Goal: Task Accomplishment & Management: Manage account settings

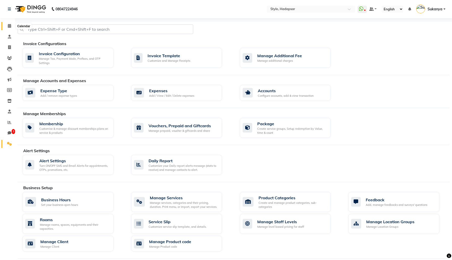
click at [11, 28] on span at bounding box center [9, 26] width 9 height 6
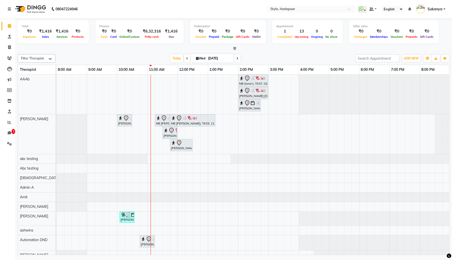
click at [72, 47] on div at bounding box center [233, 48] width 431 height 5
click at [9, 46] on icon at bounding box center [9, 47] width 3 height 4
select select "service"
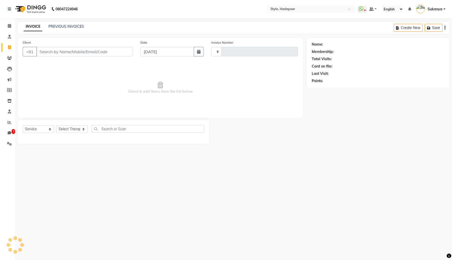
type input "765"
select select "157"
click at [63, 51] on input "Client" at bounding box center [84, 52] width 97 height 10
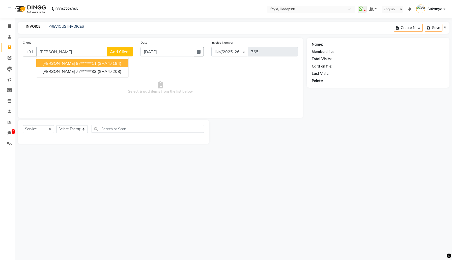
click at [71, 64] on span "[PERSON_NAME]" at bounding box center [58, 63] width 33 height 5
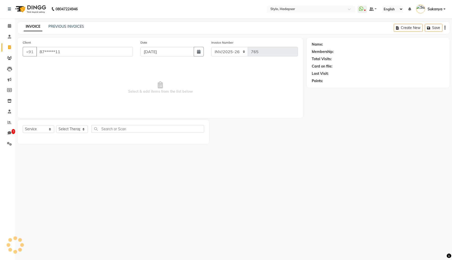
type input "87******11"
click at [43, 130] on select "Select Service Product Membership Package Voucher Prepaid Gift Card" at bounding box center [39, 129] width 32 height 8
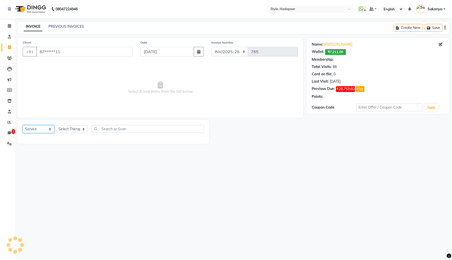
select select "3: Object"
select select "product"
click at [23, 125] on select "Select Service Product Membership Package Voucher Prepaid Gift Card" at bounding box center [39, 129] width 32 height 8
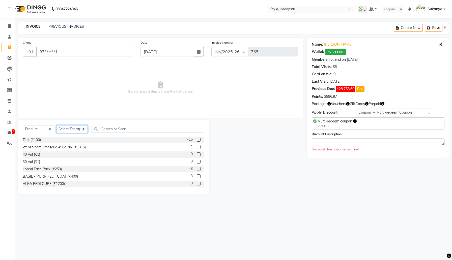
click at [65, 128] on select "Select Therapist AAAb aadi [PERSON_NAME] abc testing Abc testing abhi Admin A A…" at bounding box center [72, 129] width 32 height 8
select select "267"
click at [56, 125] on select "Select Therapist AAAb aadi [PERSON_NAME] abc testing Abc testing abhi Admin A A…" at bounding box center [72, 129] width 32 height 8
click at [198, 145] on div "-1" at bounding box center [196, 147] width 15 height 6
click at [198, 145] on label at bounding box center [199, 147] width 4 height 4
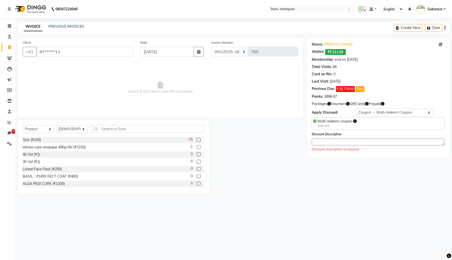
click at [198, 146] on input "checkbox" at bounding box center [198, 147] width 3 height 3
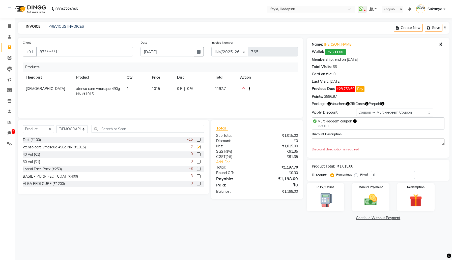
checkbox input "false"
click at [46, 130] on select "Select Service Product Membership Package Voucher Prepaid Gift Card" at bounding box center [39, 129] width 32 height 8
select select "service"
click at [23, 125] on select "Select Service Product Membership Package Voucher Prepaid Gift Card" at bounding box center [39, 129] width 32 height 8
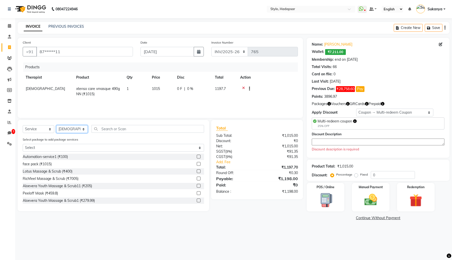
click at [78, 129] on select "Select Therapist AAAb aadi [PERSON_NAME] abc testing Abc testing abhi Admin A A…" at bounding box center [72, 129] width 32 height 8
select select "4646"
click at [56, 125] on select "Select Therapist AAAb aadi [PERSON_NAME] abc testing Abc testing abhi Admin A A…" at bounding box center [72, 129] width 32 height 8
click at [198, 156] on label at bounding box center [199, 157] width 4 height 4
click at [198, 156] on input "checkbox" at bounding box center [198, 156] width 3 height 3
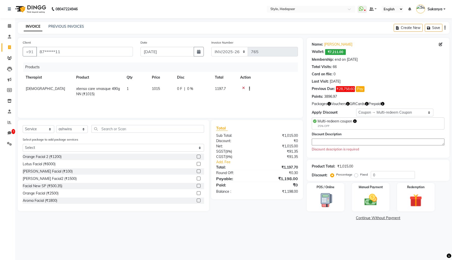
checkbox input "true"
select select "Z73944"
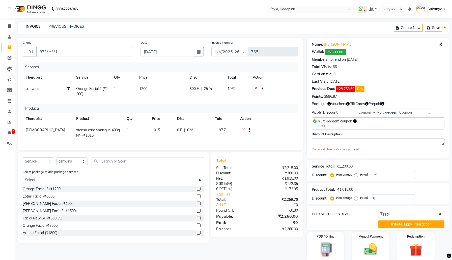
checkbox input "false"
click at [367, 143] on textarea at bounding box center [378, 142] width 133 height 7
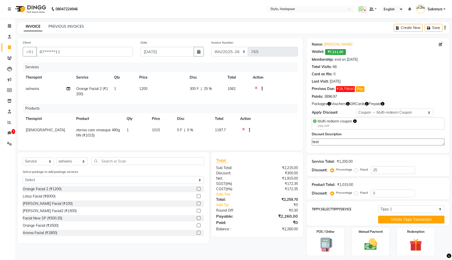
type textarea "test"
click at [370, 178] on div "Product Total: ₹1,015.00 Discount: Percentage Fixed 0" at bounding box center [377, 188] width 143 height 21
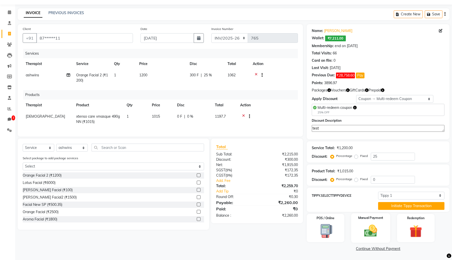
click at [372, 228] on img at bounding box center [370, 230] width 21 height 15
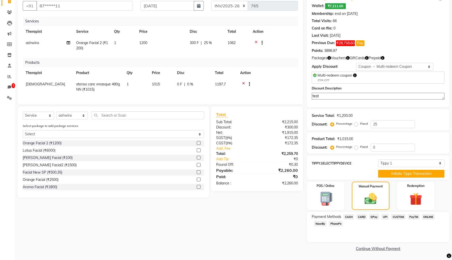
click at [373, 216] on span "GPay" at bounding box center [374, 217] width 10 height 6
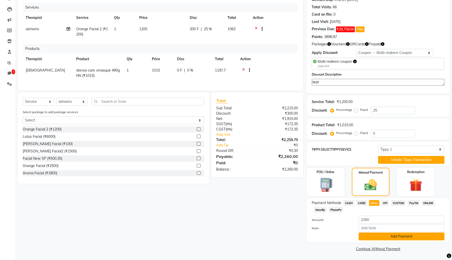
click at [370, 237] on button "Add Payment" at bounding box center [401, 237] width 86 height 8
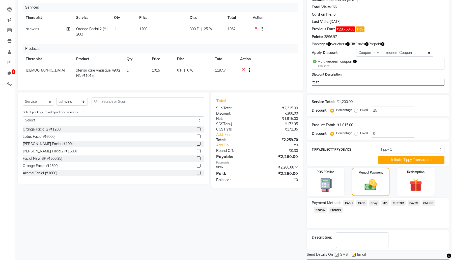
scroll to position [74, 0]
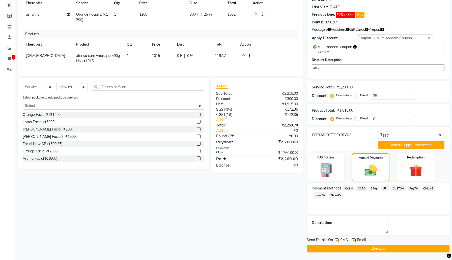
click at [337, 240] on label at bounding box center [337, 240] width 4 height 4
click at [337, 240] on input "checkbox" at bounding box center [336, 240] width 3 height 3
checkbox input "false"
click at [354, 240] on label at bounding box center [354, 240] width 4 height 4
click at [354, 240] on input "checkbox" at bounding box center [353, 240] width 3 height 3
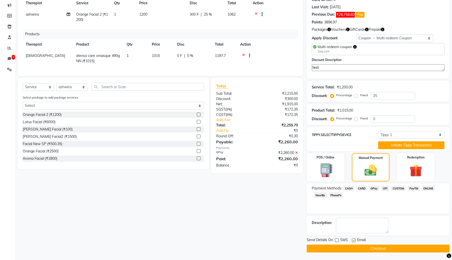
checkbox input "false"
click at [353, 247] on button "Checkout" at bounding box center [377, 249] width 143 height 8
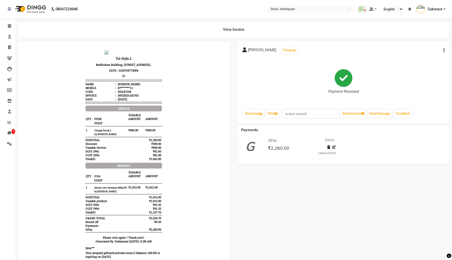
click at [137, 97] on div "INV/2025-26/765" at bounding box center [128, 96] width 22 height 4
click at [333, 147] on icon at bounding box center [334, 147] width 4 height 4
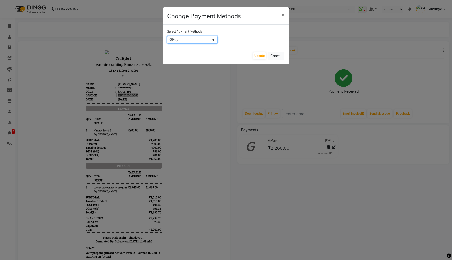
click at [205, 38] on select "CASH CARD GPay UPI CUSTOM PayTM ONLINE NearBy PhonePe" at bounding box center [192, 40] width 50 height 8
select select "2"
click at [167, 36] on select "CASH CARD GPay UPI CUSTOM PayTM ONLINE NearBy PhonePe" at bounding box center [192, 40] width 50 height 8
click at [259, 56] on button "Update" at bounding box center [259, 55] width 13 height 7
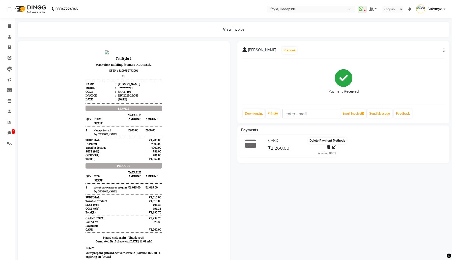
click at [329, 147] on icon at bounding box center [328, 147] width 3 height 4
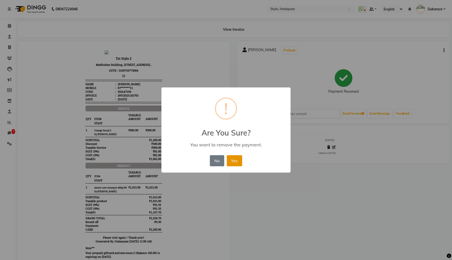
click at [232, 160] on button "Yes" at bounding box center [234, 160] width 15 height 11
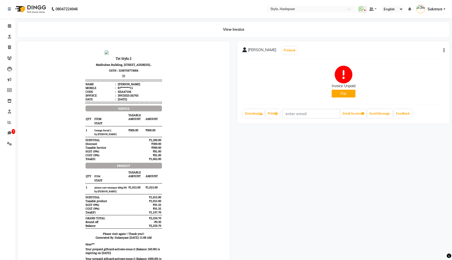
click at [342, 94] on button "Pay" at bounding box center [343, 94] width 24 height 8
select select "23"
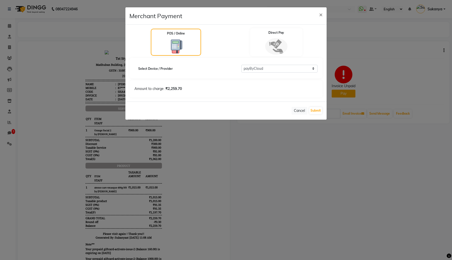
click at [283, 43] on img at bounding box center [276, 46] width 22 height 17
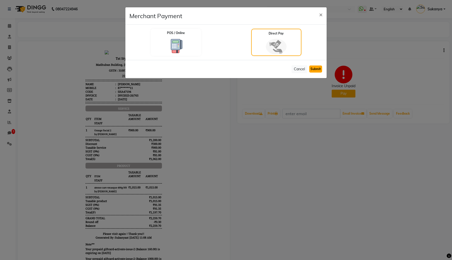
click at [318, 68] on button "Submit" at bounding box center [315, 69] width 13 height 7
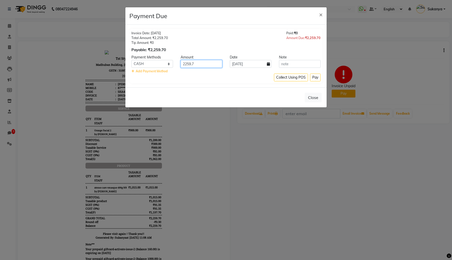
click at [208, 63] on input "2259.7" at bounding box center [201, 64] width 42 height 8
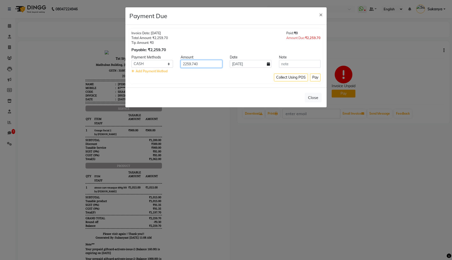
type input "2259.7400"
click at [200, 63] on input "2259.7400" at bounding box center [201, 64] width 42 height 8
type input "400"
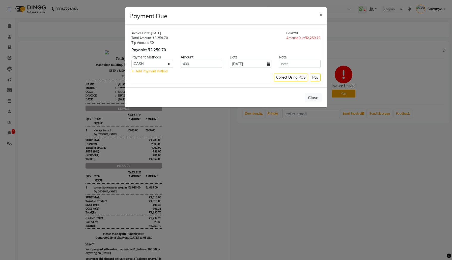
click at [258, 74] on div "Collect Using POS Pay" at bounding box center [225, 78] width 189 height 8
click at [293, 63] on input "text" at bounding box center [300, 64] width 42 height 8
type input "TESTING"
click at [315, 77] on button "Pay" at bounding box center [315, 78] width 11 height 8
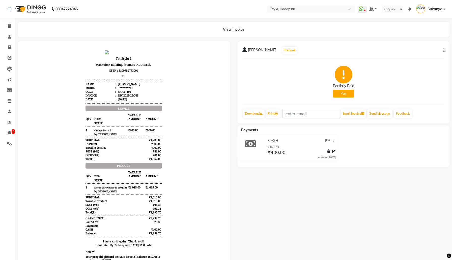
click at [341, 92] on button "Pay" at bounding box center [343, 94] width 21 height 8
select select "23"
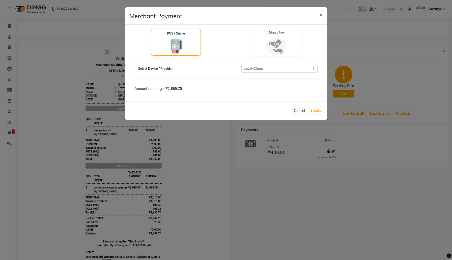
click at [274, 45] on img at bounding box center [276, 46] width 22 height 17
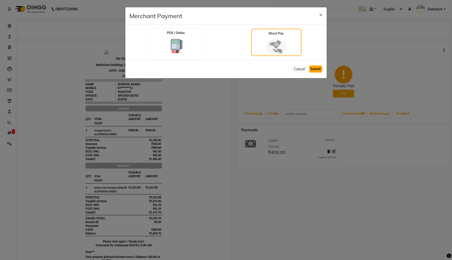
click at [312, 69] on button "Submit" at bounding box center [315, 69] width 13 height 7
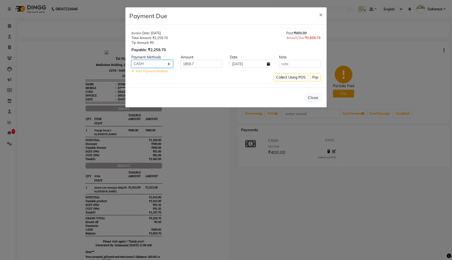
click at [168, 63] on select "CASH CARD GPay UPI CUSTOM PayTM ONLINE NearBy PhonePe" at bounding box center [152, 64] width 42 height 8
select select "8"
click at [131, 60] on select "CASH CARD GPay UPI CUSTOM PayTM ONLINE NearBy PhonePe" at bounding box center [152, 64] width 42 height 8
click at [205, 64] on input "1859.7" at bounding box center [201, 64] width 42 height 8
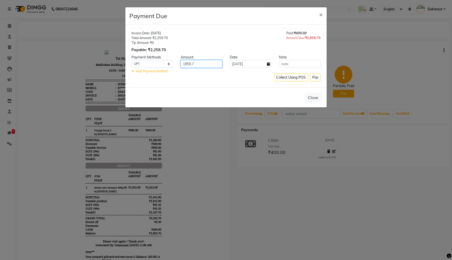
click at [205, 64] on input "1859.7" at bounding box center [201, 64] width 42 height 8
type input "1"
type input "800"
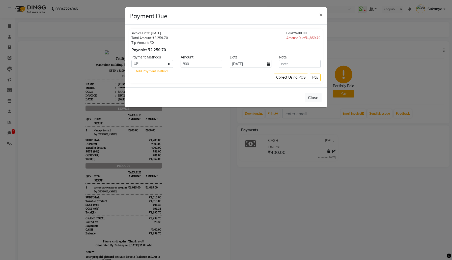
click at [252, 76] on div "Collect Using POS Pay" at bounding box center [225, 78] width 189 height 8
click at [316, 80] on button "Pay" at bounding box center [315, 78] width 11 height 8
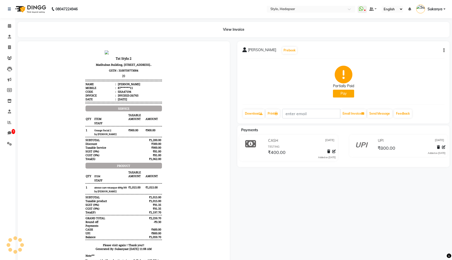
click at [444, 50] on icon "button" at bounding box center [443, 50] width 1 height 0
click at [405, 56] on div "Edit Invoice" at bounding box center [410, 57] width 52 height 6
select select "service"
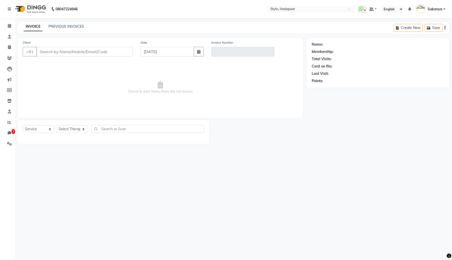
type input "87******11"
type input "INV/2025-26/765"
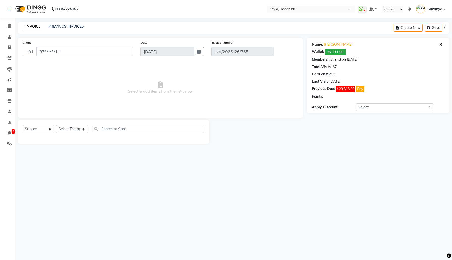
select select "Z73944"
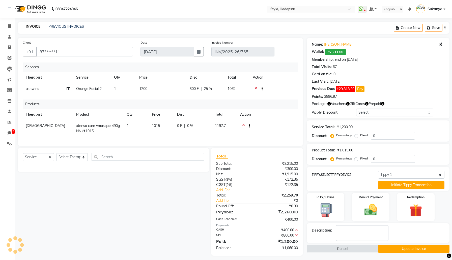
select select "select"
select select "3: Object"
type input "25"
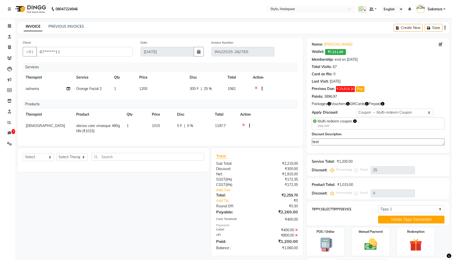
click at [243, 125] on icon at bounding box center [243, 126] width 3 height 6
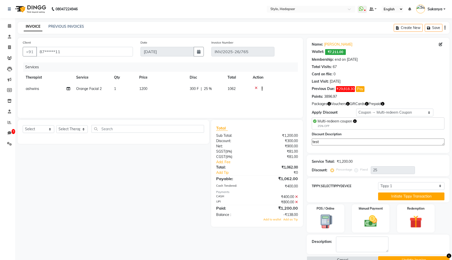
scroll to position [12, 0]
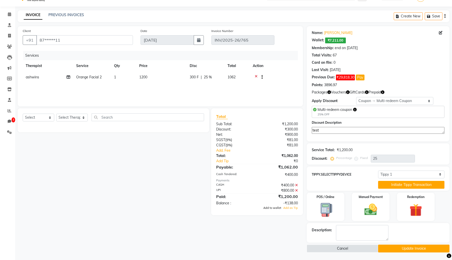
click at [276, 208] on span "Add to wallet" at bounding box center [272, 208] width 18 height 4
click at [396, 251] on button "Update Invoice" at bounding box center [413, 249] width 71 height 8
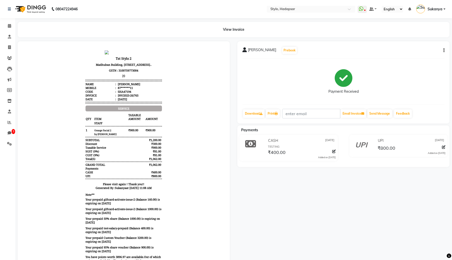
click at [444, 51] on icon "button" at bounding box center [443, 50] width 1 height 0
click at [422, 52] on div "Edit Item Staff" at bounding box center [410, 50] width 52 height 6
select select
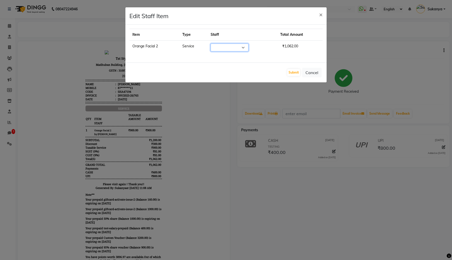
click at [242, 48] on select "Select" at bounding box center [229, 48] width 38 height 8
click at [307, 74] on button "Cancel" at bounding box center [311, 73] width 19 height 10
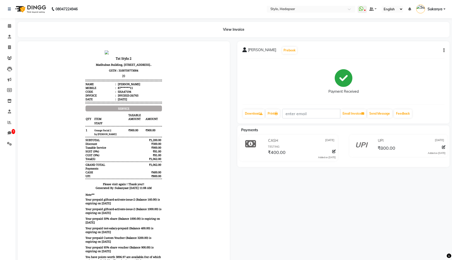
click at [443, 48] on button "button" at bounding box center [442, 50] width 3 height 5
click at [415, 49] on div "Edit Item Staff" at bounding box center [410, 50] width 52 height 6
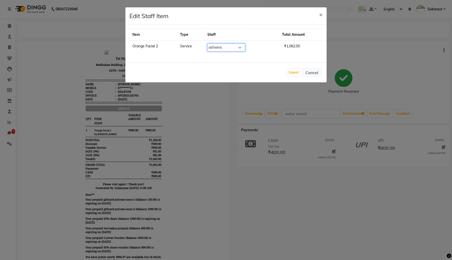
click at [229, 47] on select "Select AAAb aadi [PERSON_NAME] abc testing Abc testing abhi Admin A Amit Ankit …" at bounding box center [226, 48] width 38 height 8
select select "5061"
click at [211, 44] on select "Select AAAb aadi [PERSON_NAME] abc testing Abc testing abhi Admin A Amit Ankit …" at bounding box center [226, 48] width 38 height 8
click at [290, 72] on button "Submit" at bounding box center [293, 72] width 13 height 7
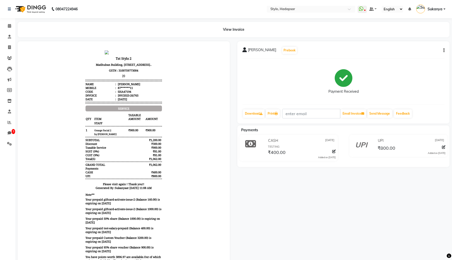
click at [444, 50] on icon "button" at bounding box center [443, 50] width 1 height 0
click at [409, 55] on div "Edit Invoice" at bounding box center [410, 57] width 52 height 6
select select "service"
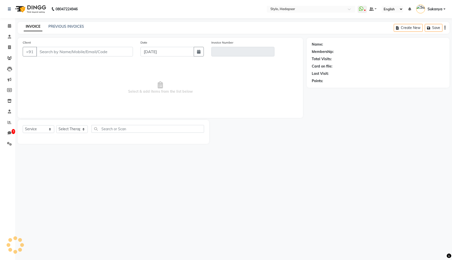
type input "87******11"
type input "INV/2025-26/765"
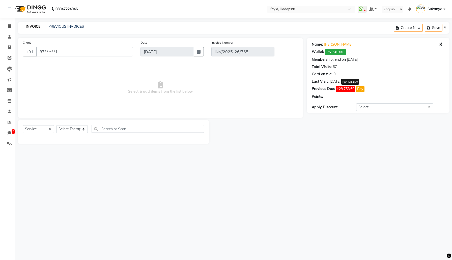
select select "select"
select select "3: Object"
select select "Z73944"
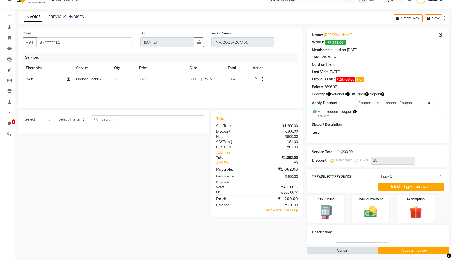
scroll to position [10, 0]
click at [304, 110] on div "Client +91 87******11 Date [DATE] Invoice Number INV/2025-26/765 Services Thera…" at bounding box center [160, 141] width 293 height 226
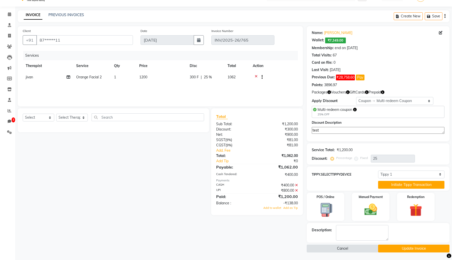
click at [363, 248] on button "Cancel" at bounding box center [341, 249] width 71 height 8
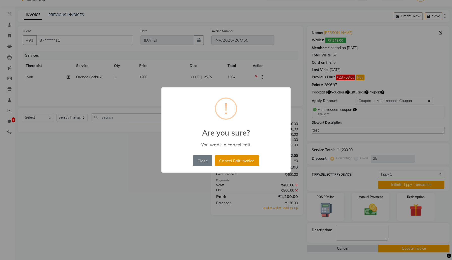
click at [246, 159] on button "Cancel Edit Invoice" at bounding box center [237, 160] width 44 height 11
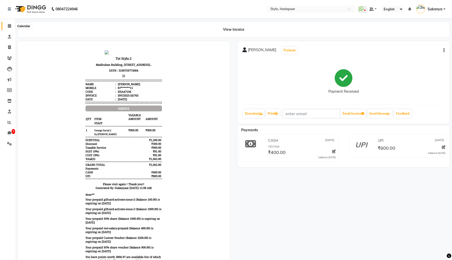
click at [9, 27] on icon at bounding box center [9, 26] width 3 height 4
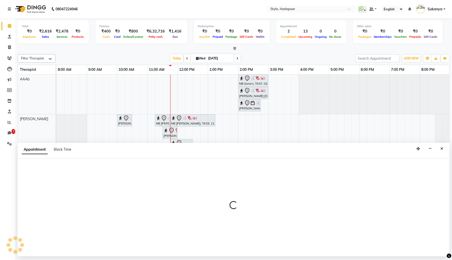
select select "502"
select select "tentative"
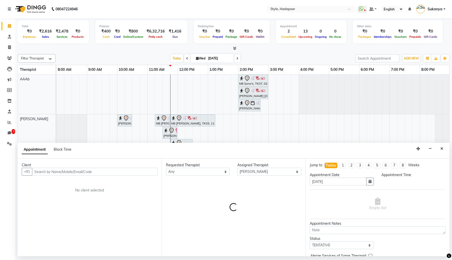
select select "705"
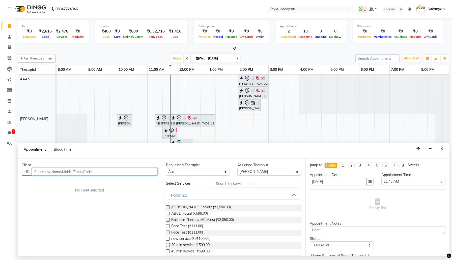
click at [126, 171] on input "text" at bounding box center [95, 172] width 126 height 8
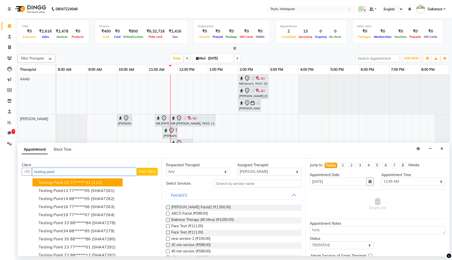
click at [111, 181] on button "Testing Point 20 77******32 (123)" at bounding box center [78, 182] width 90 height 8
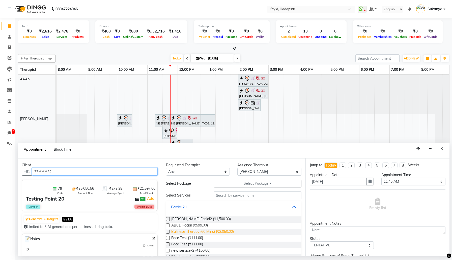
type input "77******32"
click at [195, 233] on span "Balinese Therapy (60 Mins) (₹3,050.00)" at bounding box center [202, 232] width 63 height 6
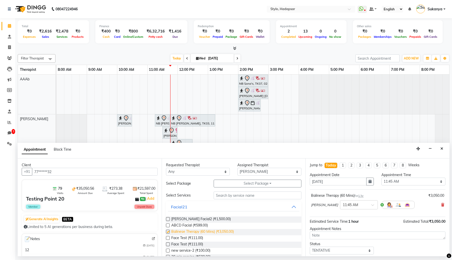
checkbox input "false"
click at [195, 225] on span "ABCD Facial (₹599.00)" at bounding box center [189, 226] width 37 height 6
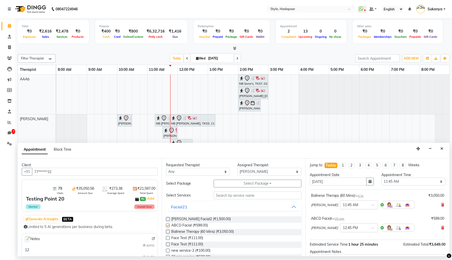
checkbox input "false"
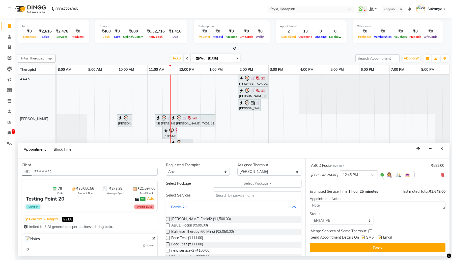
click at [364, 236] on label at bounding box center [363, 238] width 4 height 4
click at [364, 236] on input "checkbox" at bounding box center [362, 237] width 3 height 3
checkbox input "false"
click at [379, 237] on label at bounding box center [380, 238] width 4 height 4
click at [379, 237] on input "checkbox" at bounding box center [379, 237] width 3 height 3
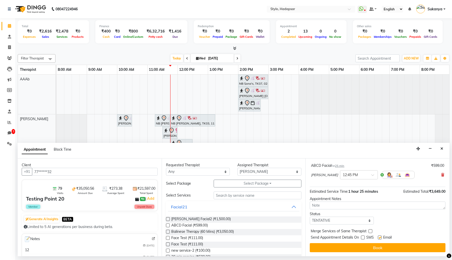
checkbox input "false"
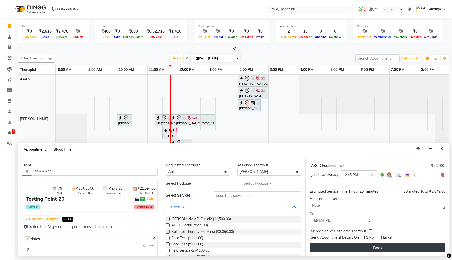
click at [378, 248] on button "Book" at bounding box center [378, 247] width 136 height 9
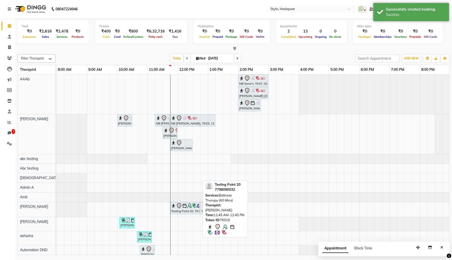
click at [181, 207] on icon at bounding box center [179, 206] width 6 height 6
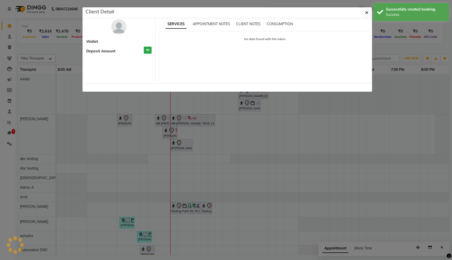
select select "7"
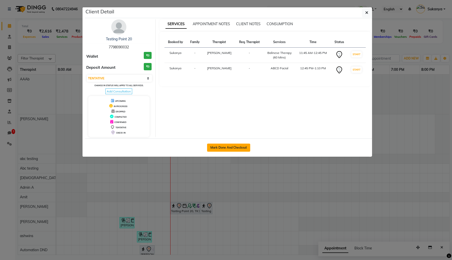
click at [233, 146] on button "Mark Done And Checkout" at bounding box center [228, 148] width 43 height 8
select select "service"
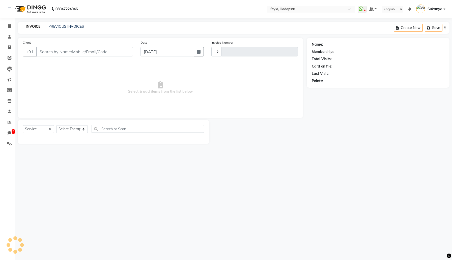
type input "766"
select select "157"
type input "77******32"
select select "502"
select select "Z73944"
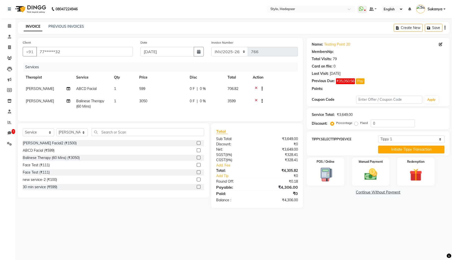
type input "25"
select select "5: Object"
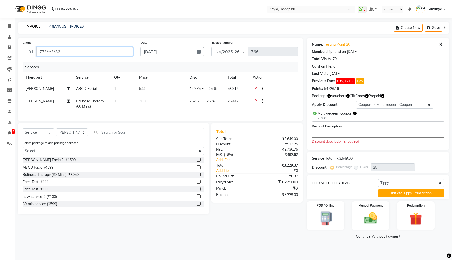
click at [77, 53] on input "77******32" at bounding box center [84, 52] width 97 height 10
type input "t"
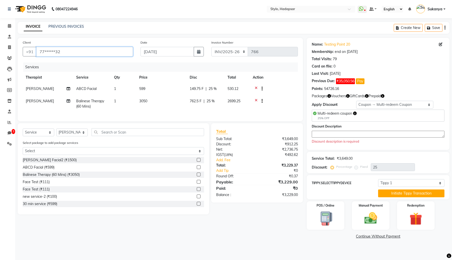
type input "0"
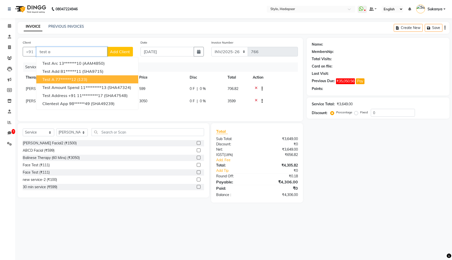
click at [75, 79] on ngb-highlight "77******12" at bounding box center [65, 79] width 21 height 5
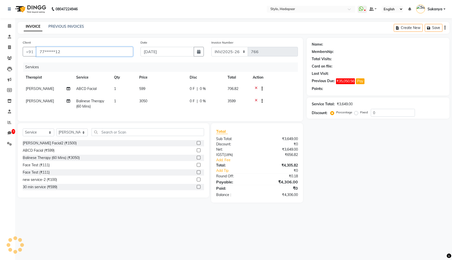
type input "77******12"
select select "Z73944"
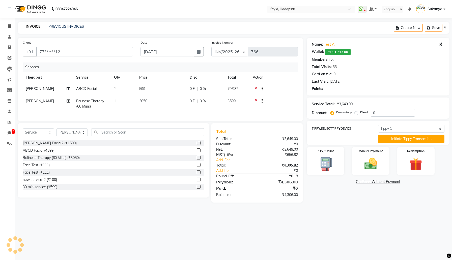
type input "25"
select select "2: Object"
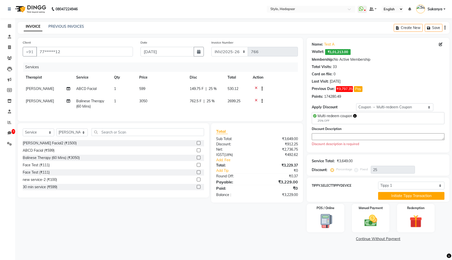
click at [370, 137] on textarea at bounding box center [378, 136] width 133 height 7
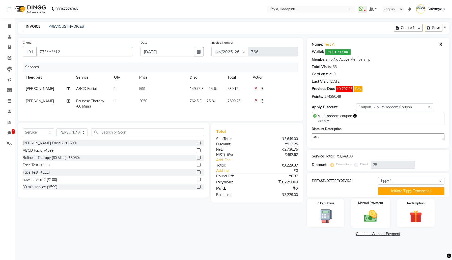
type textarea "test"
click at [372, 211] on img at bounding box center [370, 215] width 21 height 15
click at [386, 234] on span "UPI" at bounding box center [385, 234] width 8 height 6
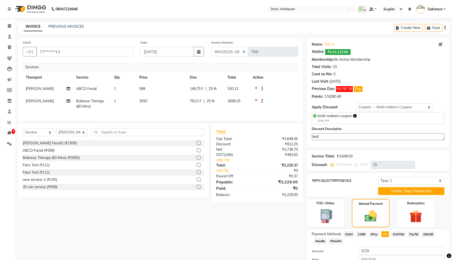
scroll to position [31, 0]
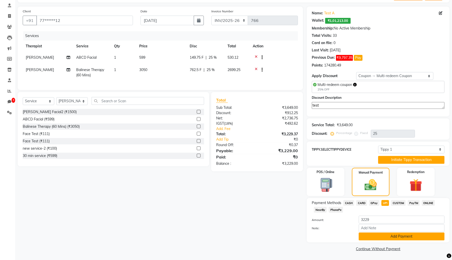
click at [374, 234] on button "Add Payment" at bounding box center [401, 237] width 86 height 8
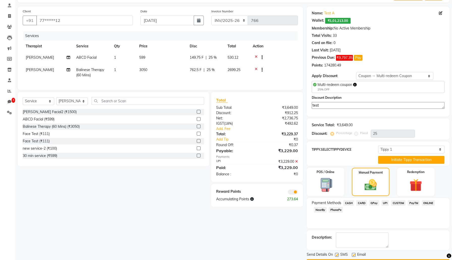
scroll to position [46, 0]
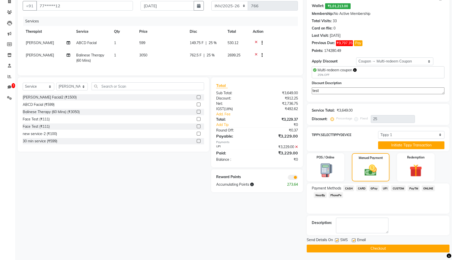
click at [337, 240] on label at bounding box center [337, 240] width 4 height 4
click at [337, 240] on input "checkbox" at bounding box center [336, 240] width 3 height 3
checkbox input "false"
click at [353, 239] on label at bounding box center [354, 240] width 4 height 4
click at [353, 239] on input "checkbox" at bounding box center [353, 240] width 3 height 3
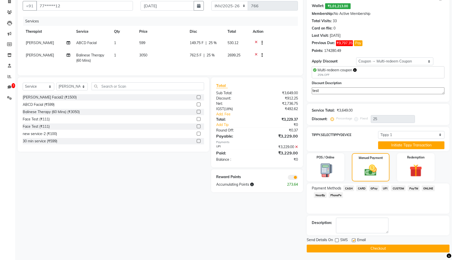
checkbox input "false"
click at [352, 249] on button "Checkout" at bounding box center [377, 249] width 143 height 8
click at [9, 43] on icon at bounding box center [9, 44] width 5 height 4
select select
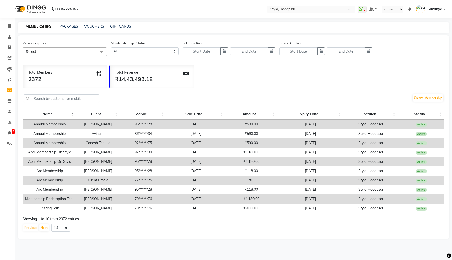
click at [9, 48] on icon at bounding box center [9, 47] width 3 height 4
select select "157"
select select "service"
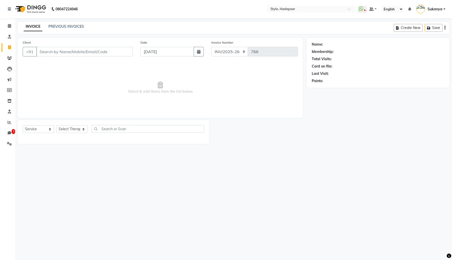
click at [81, 52] on input "Client" at bounding box center [84, 52] width 97 height 10
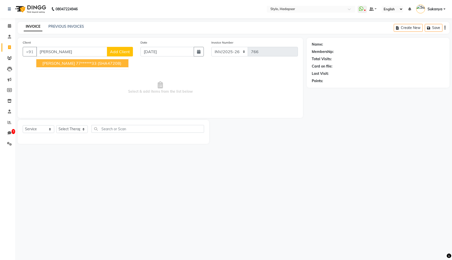
click at [85, 63] on ngb-highlight "77******33" at bounding box center [86, 63] width 21 height 5
type input "77******33"
select select "3: Object"
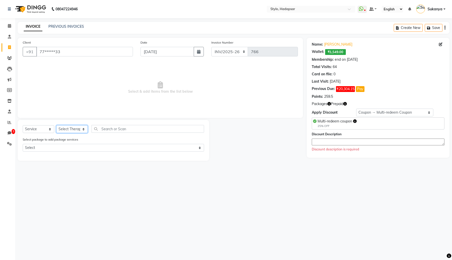
click at [76, 131] on select "Select Therapist AAAb aadi [PERSON_NAME] abc testing Abc testing abhi Admin A A…" at bounding box center [72, 129] width 32 height 8
select select "439"
click at [56, 125] on select "Select Therapist AAAb aadi [PERSON_NAME] abc testing Abc testing abhi Admin A A…" at bounding box center [72, 129] width 32 height 8
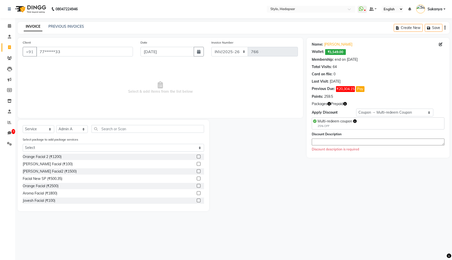
click at [198, 156] on label at bounding box center [199, 157] width 4 height 4
click at [198, 156] on input "checkbox" at bounding box center [198, 156] width 3 height 3
checkbox input "true"
select select "Z73944"
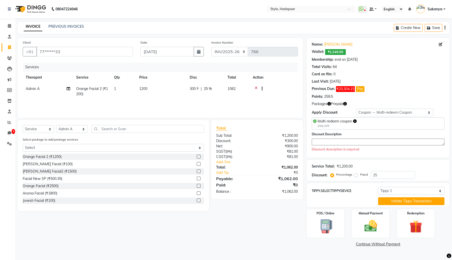
checkbox input "false"
click at [376, 220] on img at bounding box center [370, 226] width 21 height 15
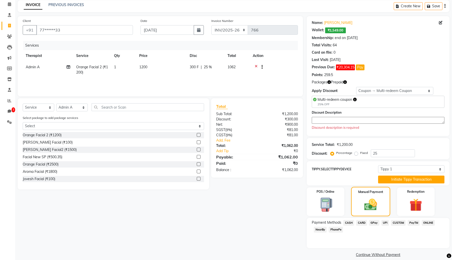
scroll to position [27, 0]
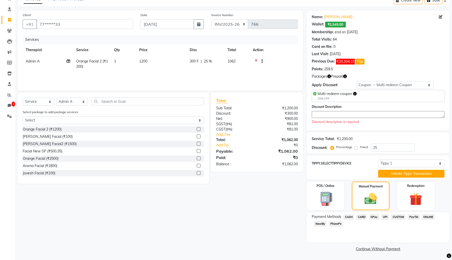
click at [375, 216] on span "GPay" at bounding box center [374, 217] width 10 height 6
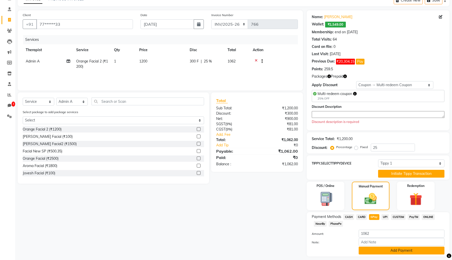
click at [377, 252] on button "Add Payment" at bounding box center [401, 251] width 86 height 8
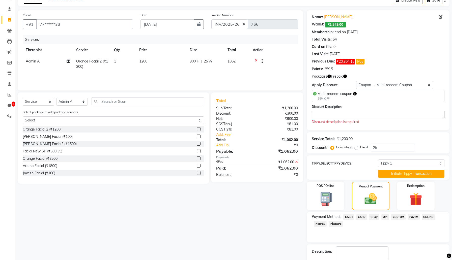
scroll to position [56, 0]
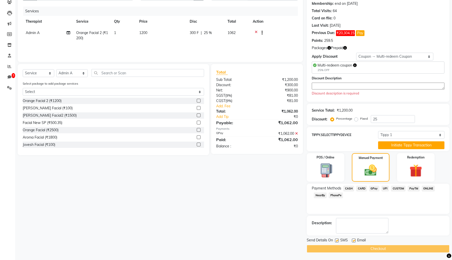
click at [337, 240] on label at bounding box center [337, 241] width 4 height 4
click at [337, 240] on input "checkbox" at bounding box center [336, 240] width 3 height 3
checkbox input "false"
click at [354, 240] on label at bounding box center [354, 241] width 4 height 4
click at [354, 240] on input "checkbox" at bounding box center [353, 240] width 3 height 3
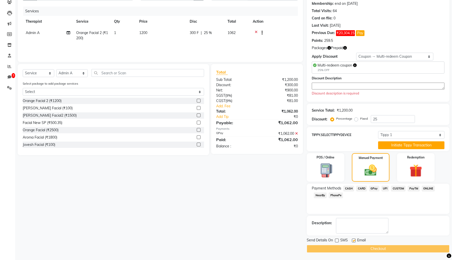
checkbox input "false"
click at [375, 56] on select "Select Membership → Test Membership Membership → Shi Membership Coupon → Multi-…" at bounding box center [394, 57] width 77 height 8
click at [413, 169] on img at bounding box center [415, 171] width 21 height 16
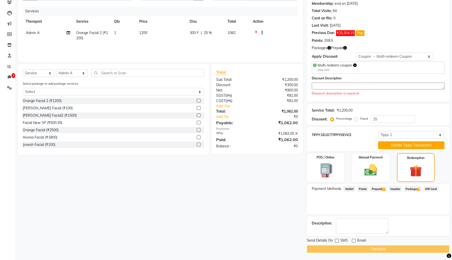
click at [297, 134] on icon at bounding box center [296, 134] width 3 height 4
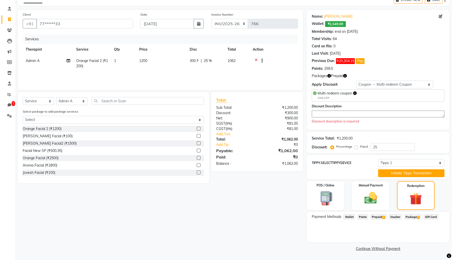
scroll to position [28, 0]
click at [412, 215] on span "Package 1" at bounding box center [412, 217] width 17 height 6
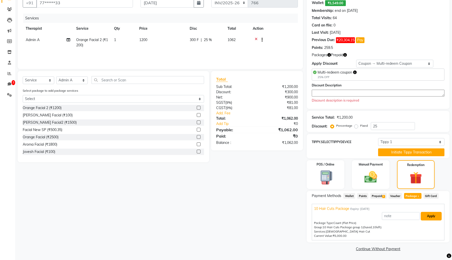
click at [427, 215] on button "Apply" at bounding box center [430, 216] width 21 height 9
type input "10 Hair Cuts Package"
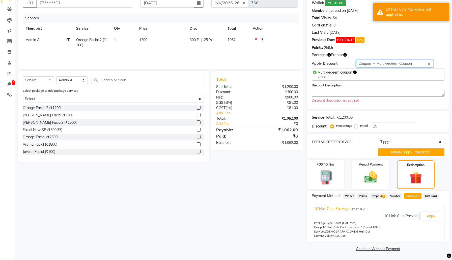
click at [417, 63] on select "Select Membership → Test Membership Membership → Shi Membership Coupon → Multi-…" at bounding box center [394, 64] width 77 height 8
select select "8: Object"
click at [356, 68] on select "Select Membership → Test Membership Membership → Shi Membership Coupon → Multi-…" at bounding box center [394, 64] width 77 height 8
type input "33"
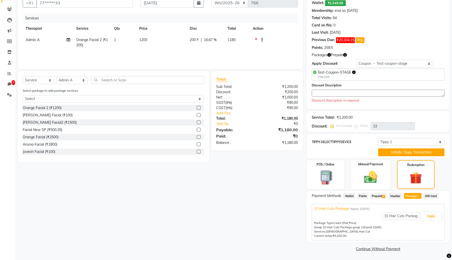
click at [371, 180] on img at bounding box center [370, 177] width 21 height 15
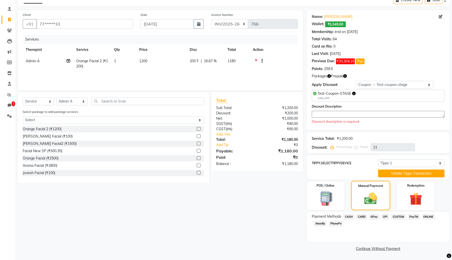
scroll to position [27, 0]
click at [385, 216] on span "UPI" at bounding box center [385, 217] width 8 height 6
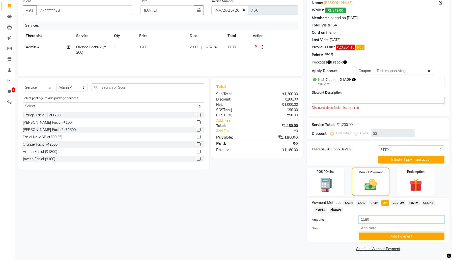
click at [386, 219] on input "1180" at bounding box center [401, 220] width 86 height 8
type input "1"
type input "1400"
click at [403, 238] on button "Add Payment" at bounding box center [401, 237] width 86 height 8
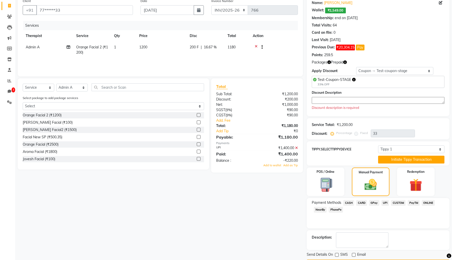
scroll to position [56, 0]
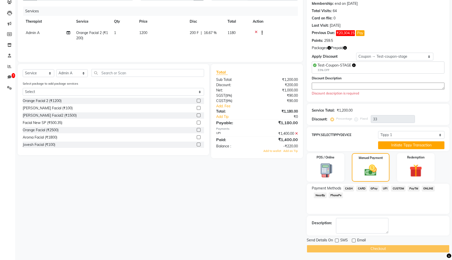
click at [353, 85] on textarea at bounding box center [378, 86] width 133 height 7
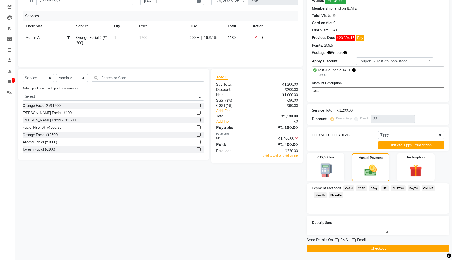
type textarea "test"
click at [336, 248] on button "Checkout" at bounding box center [377, 249] width 143 height 8
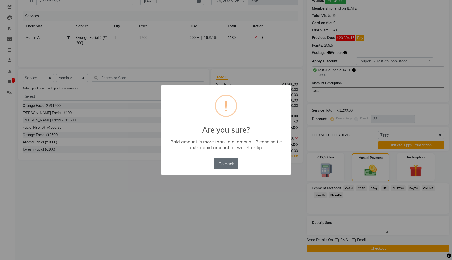
click at [224, 163] on button "Go back" at bounding box center [226, 163] width 24 height 11
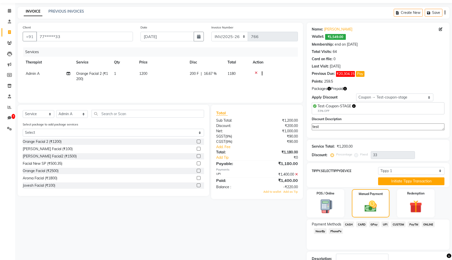
scroll to position [0, 0]
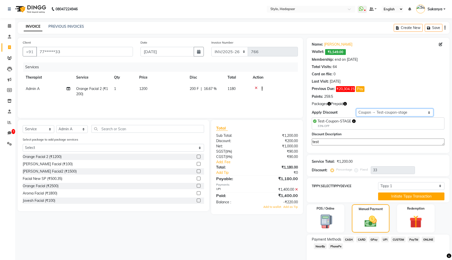
click at [375, 112] on select "Select Membership → Test Membership Membership → Shi Membership Coupon → Multi-…" at bounding box center [394, 113] width 77 height 8
click at [327, 219] on img at bounding box center [325, 222] width 21 height 16
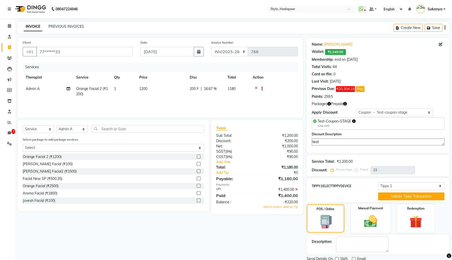
scroll to position [19, 0]
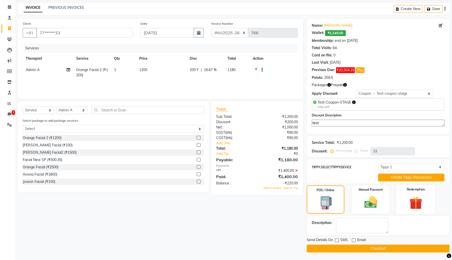
click at [410, 203] on img at bounding box center [415, 203] width 21 height 16
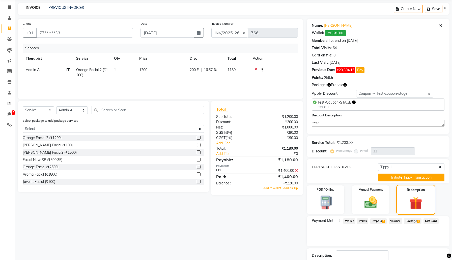
scroll to position [51, 0]
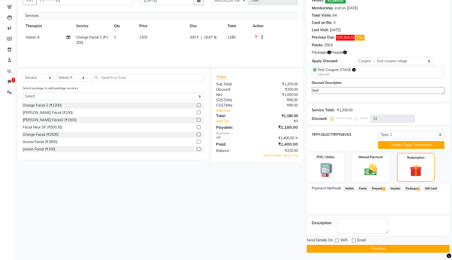
click at [45, 82] on div "Select Service Product Membership Package Voucher Prepaid Gift Card Select Ther…" at bounding box center [113, 80] width 181 height 12
click at [50, 77] on select "Select Service Product Membership Package Voucher Prepaid Gift Card" at bounding box center [39, 78] width 32 height 8
select select "product"
click at [23, 74] on select "Select Service Product Membership Package Voucher Prepaid Gift Card" at bounding box center [39, 78] width 32 height 8
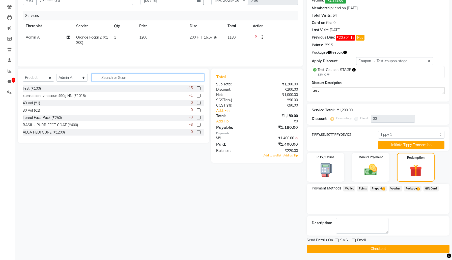
click at [111, 77] on input "text" at bounding box center [147, 78] width 112 height 8
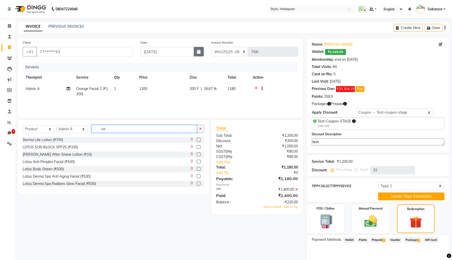
type input "lot"
click at [197, 53] on button "button" at bounding box center [199, 52] width 10 height 10
select select "9"
select select "2025"
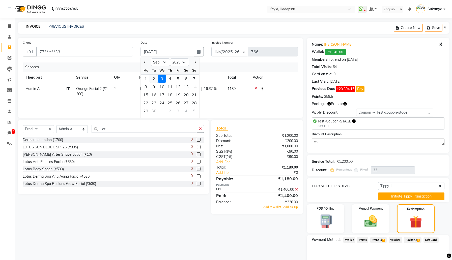
click at [154, 79] on div "2" at bounding box center [154, 79] width 8 height 8
type input "[DATE]"
type input "0"
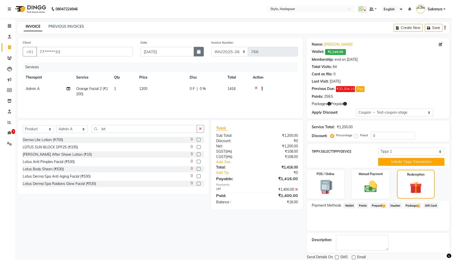
click at [200, 51] on icon "button" at bounding box center [199, 52] width 4 height 4
select select "9"
select select "2025"
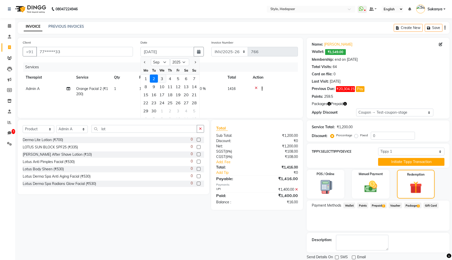
click at [161, 78] on div "3" at bounding box center [162, 79] width 8 height 8
type input "[DATE]"
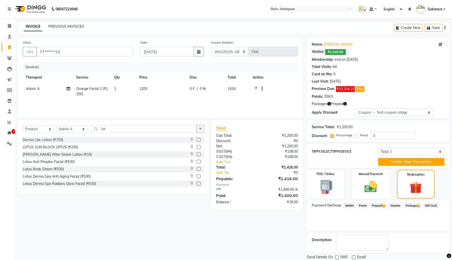
scroll to position [17, 0]
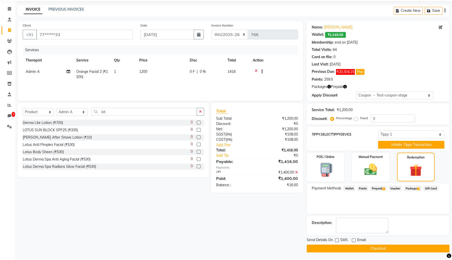
click at [336, 250] on button "Checkout" at bounding box center [377, 249] width 143 height 8
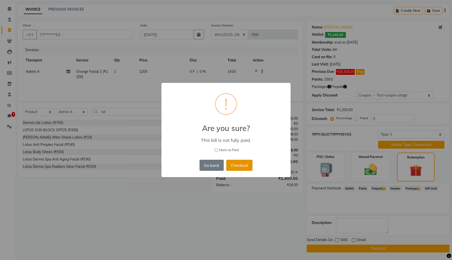
click at [240, 165] on button "Checkout" at bounding box center [239, 165] width 26 height 11
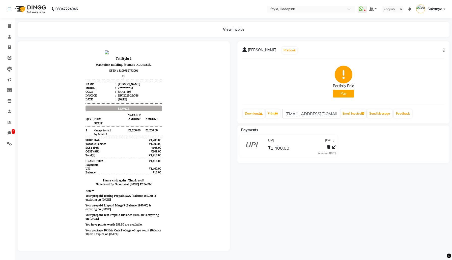
click at [443, 51] on icon "button" at bounding box center [443, 50] width 1 height 0
click at [410, 44] on div "Split Service Amount" at bounding box center [410, 44] width 52 height 6
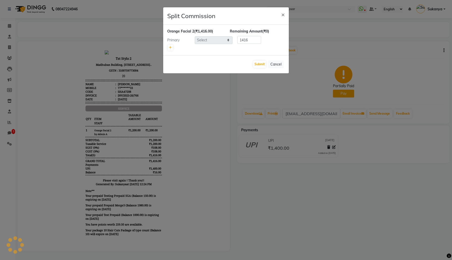
select select "439"
click at [170, 47] on icon at bounding box center [170, 47] width 3 height 3
type input "708"
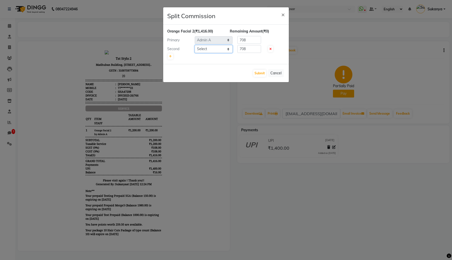
click at [212, 51] on select "Select AAAb aadi [PERSON_NAME] abc testing Abc testing abhi Admin A Amit Ankit …" at bounding box center [214, 49] width 38 height 8
select select "5076"
click at [195, 45] on select "Select AAAb aadi [PERSON_NAME] abc testing Abc testing abhi Admin A Amit Ankit …" at bounding box center [214, 49] width 38 height 8
click at [256, 74] on button "Submit" at bounding box center [259, 73] width 13 height 7
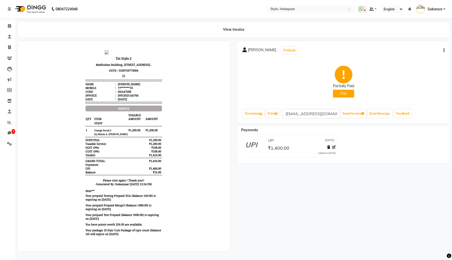
click at [443, 50] on icon "button" at bounding box center [443, 50] width 1 height 0
click at [417, 44] on div "Split Service Amount" at bounding box center [410, 44] width 52 height 6
select select "439"
select select "5076"
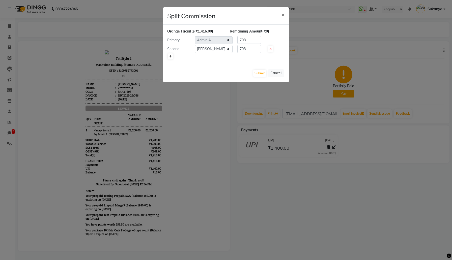
click at [172, 55] on link at bounding box center [170, 56] width 5 height 6
type input "472"
click at [269, 57] on span at bounding box center [270, 58] width 5 height 6
type input "708"
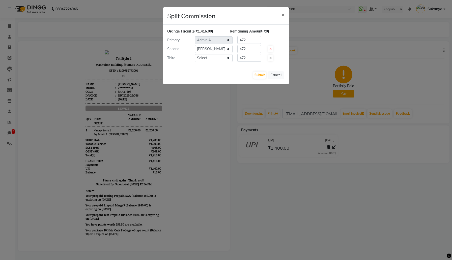
type input "708"
click at [252, 51] on input "708" at bounding box center [249, 49] width 24 height 8
type input "400"
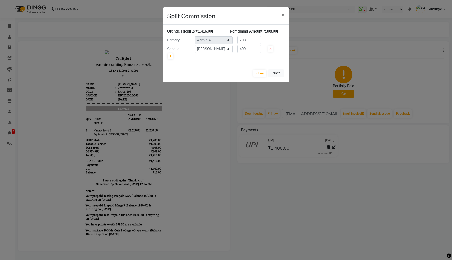
click at [258, 61] on div "Orange Facial 2 (₹1,416.00) Remaining Amount (₹308.00) Primary Select AAAb aadi…" at bounding box center [226, 44] width 126 height 39
click at [253, 40] on input "708" at bounding box center [249, 40] width 24 height 8
type input "1016"
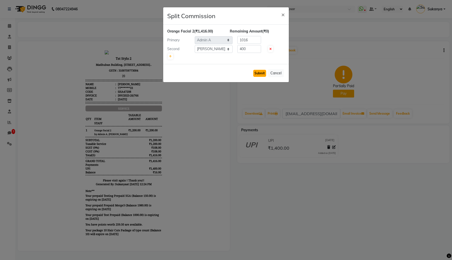
click at [261, 73] on button "Submit" at bounding box center [259, 73] width 13 height 7
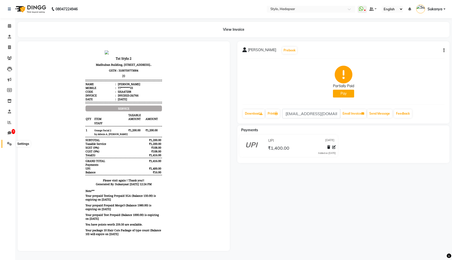
click at [8, 144] on icon at bounding box center [9, 144] width 5 height 4
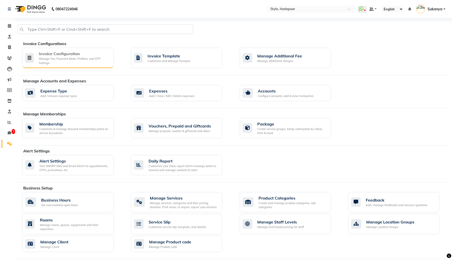
click at [102, 60] on div "Manage Tax, Payment Mode, Prefixes, and OTP Settings" at bounding box center [74, 61] width 71 height 8
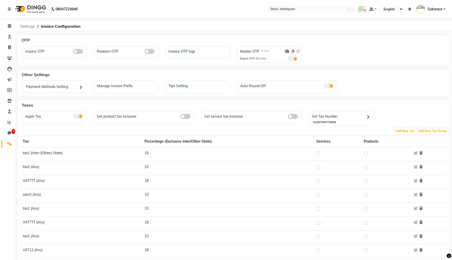
click at [25, 26] on span "Settings" at bounding box center [28, 26] width 20 height 9
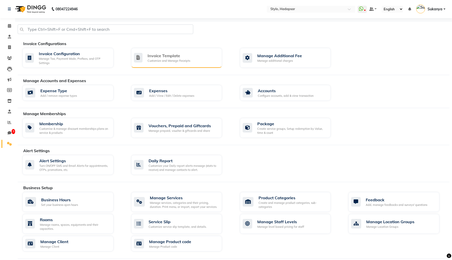
click at [168, 58] on div "Invoice Template" at bounding box center [168, 56] width 43 height 6
select select "thermal"
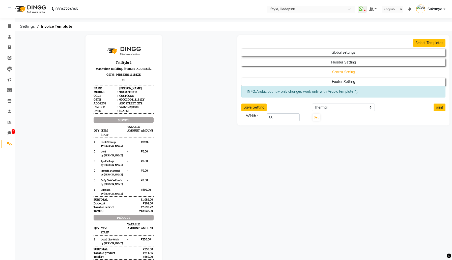
click at [351, 73] on button "General Setting" at bounding box center [342, 72] width 183 height 7
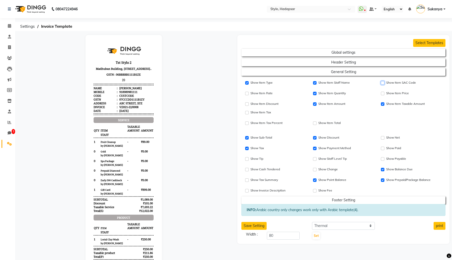
click at [383, 83] on input "Show Item SAC Code" at bounding box center [383, 83] width 4 height 4
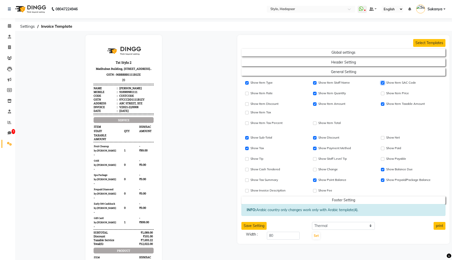
click at [383, 83] on input "Show Item SAC Code" at bounding box center [383, 83] width 4 height 4
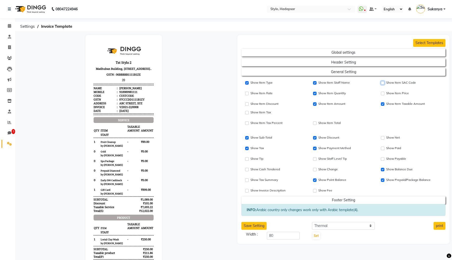
click at [383, 83] on input "Show Item SAC Code" at bounding box center [383, 83] width 4 height 4
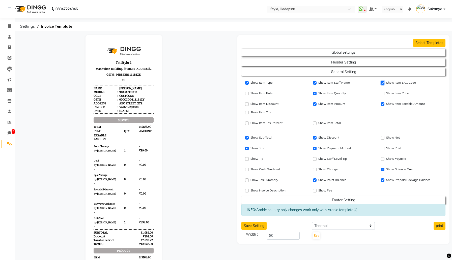
click at [383, 83] on input "Show Item SAC Code" at bounding box center [383, 83] width 4 height 4
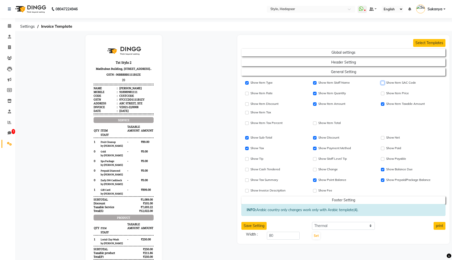
click at [383, 83] on input "Show Item SAC Code" at bounding box center [383, 83] width 4 height 4
checkbox input "true"
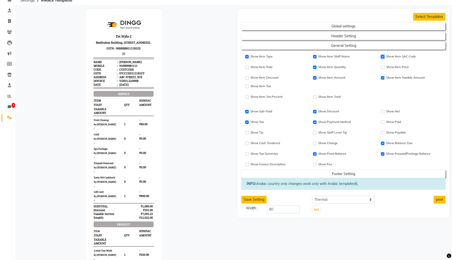
scroll to position [26, 0]
click at [258, 200] on button "Save Setting" at bounding box center [253, 200] width 25 height 8
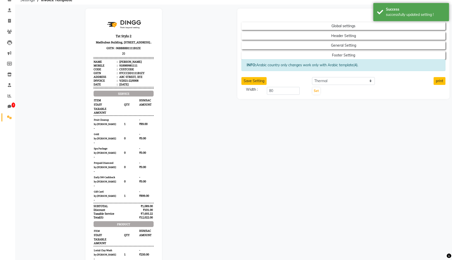
scroll to position [0, 0]
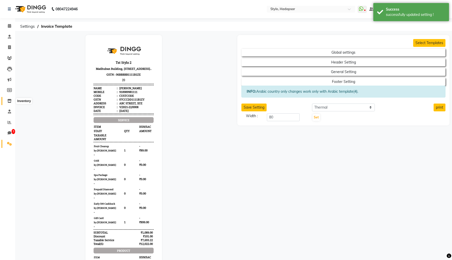
click at [9, 100] on icon at bounding box center [9, 101] width 4 height 4
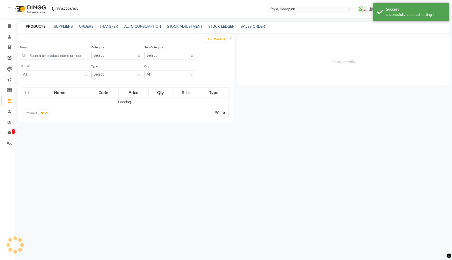
select select
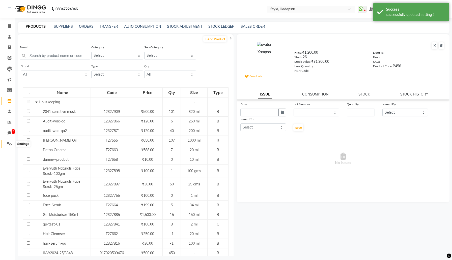
click at [8, 143] on icon at bounding box center [9, 144] width 5 height 4
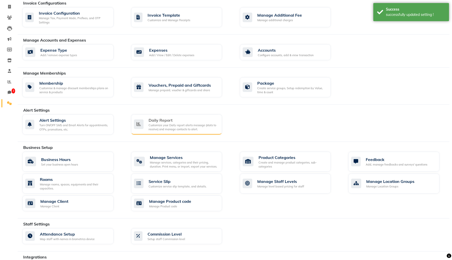
scroll to position [41, 0]
click at [161, 164] on div "Manage services, categories and their pricing, duration. Print menu, or import,…" at bounding box center [184, 164] width 68 height 8
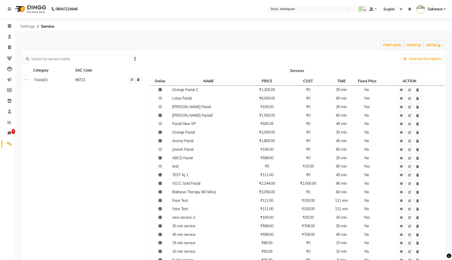
click at [31, 27] on span "Settings" at bounding box center [28, 26] width 20 height 9
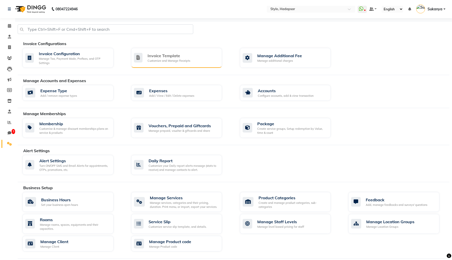
click at [142, 55] on div "Invoice Template Customize and Manage Receipts" at bounding box center [176, 58] width 84 height 10
select select "thermal"
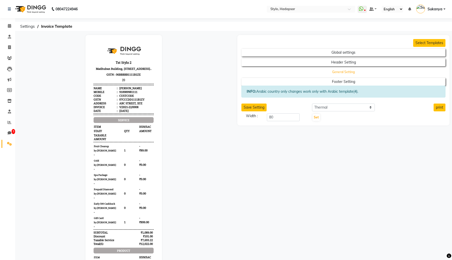
click at [374, 71] on button "General Setting" at bounding box center [342, 72] width 183 height 7
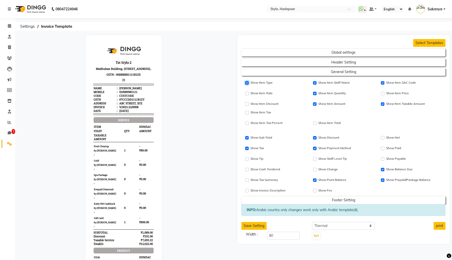
click at [247, 82] on input "Show Item Type" at bounding box center [247, 83] width 4 height 4
checkbox input "false"
click at [247, 138] on input "Show Item Discount" at bounding box center [247, 138] width 4 height 4
checkbox input "false"
click at [248, 148] on input "Show Tax" at bounding box center [247, 149] width 4 height 4
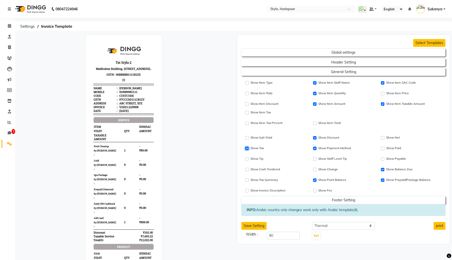
checkbox input "false"
click at [246, 137] on input "Show Item Discount" at bounding box center [247, 138] width 4 height 4
checkbox input "true"
click at [246, 147] on input "Show Tax" at bounding box center [247, 149] width 4 height 4
checkbox input "true"
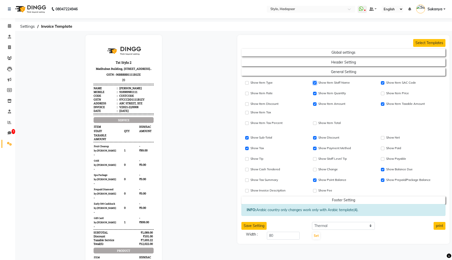
click at [315, 82] on input "Show Item Staff Name" at bounding box center [315, 83] width 4 height 4
checkbox input "false"
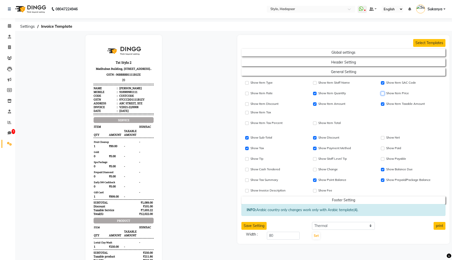
click at [383, 93] on input "Show Item Price" at bounding box center [383, 94] width 4 height 4
checkbox input "true"
click at [382, 104] on input "Show Item SAC Code" at bounding box center [383, 104] width 4 height 4
checkbox input "false"
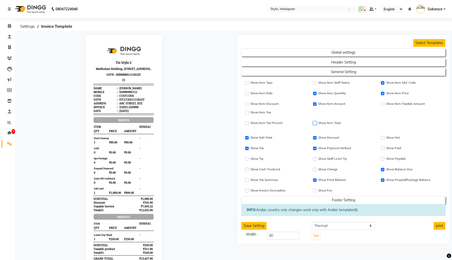
click at [315, 123] on input "Show Item Price" at bounding box center [315, 123] width 4 height 4
checkbox input "true"
click at [7, 47] on span at bounding box center [9, 48] width 9 height 6
select select "service"
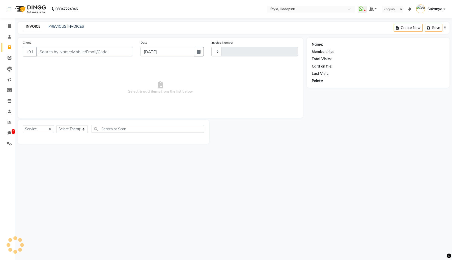
type input "768"
select select "157"
click at [85, 52] on input "Client" at bounding box center [84, 52] width 97 height 10
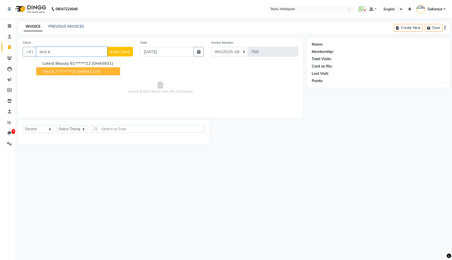
click at [75, 71] on ngb-highlight "77******15" at bounding box center [65, 71] width 21 height 5
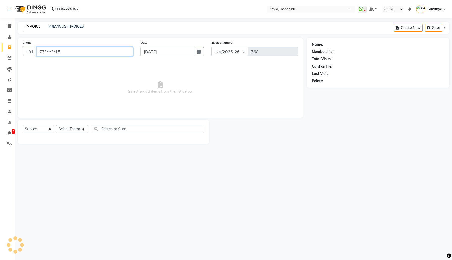
type input "77******15"
click at [74, 128] on select "Select Therapist AAAb aadi [PERSON_NAME] abc testing Abc testing abhi Admin A A…" at bounding box center [72, 129] width 32 height 8
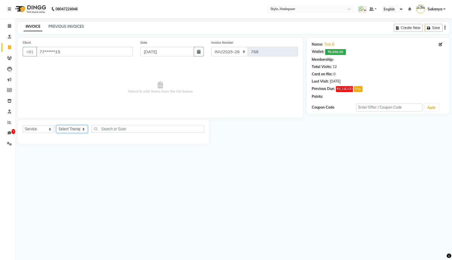
select select "2: Object"
click at [56, 125] on select "Select Therapist AAAb aadi [PERSON_NAME] abc testing Abc testing abhi Admin A A…" at bounding box center [72, 129] width 32 height 8
click at [82, 130] on select "Select Therapist AAAb aadi [PERSON_NAME] abc testing Abc testing abhi Admin A A…" at bounding box center [72, 129] width 32 height 8
click at [56, 125] on select "Select Therapist AAAb aadi [PERSON_NAME] abc testing Abc testing abhi Admin A A…" at bounding box center [72, 129] width 32 height 8
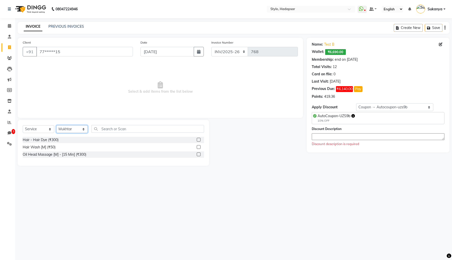
click at [75, 129] on select "Select Therapist AAAb aadi [PERSON_NAME] abc testing Abc testing abhi Admin A A…" at bounding box center [72, 129] width 32 height 8
select select "3186"
click at [56, 125] on select "Select Therapist AAAb aadi [PERSON_NAME] abc testing Abc testing abhi Admin A A…" at bounding box center [72, 129] width 32 height 8
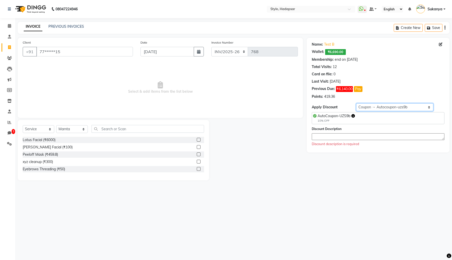
click at [382, 108] on select "Select Membership → Annual membership Coupon → Autocoupon-uzs9b Coupon → Multi-…" at bounding box center [394, 107] width 77 height 8
click at [399, 107] on select "Select Membership → Annual membership Coupon → Autocoupon-uzs9b Coupon → Multi-…" at bounding box center [394, 107] width 77 height 8
select select "0:"
click at [356, 103] on select "Select Membership → Annual membership Coupon → Autocoupon-uzs9b Coupon → Multi-…" at bounding box center [394, 107] width 77 height 8
click at [199, 138] on label at bounding box center [199, 140] width 4 height 4
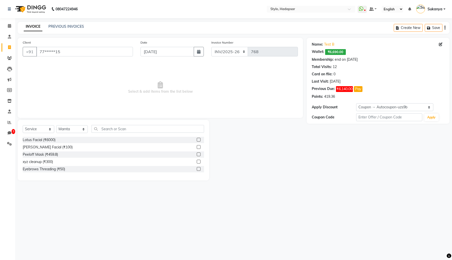
click at [199, 138] on input "checkbox" at bounding box center [198, 139] width 3 height 3
checkbox input "true"
select select "Z73944"
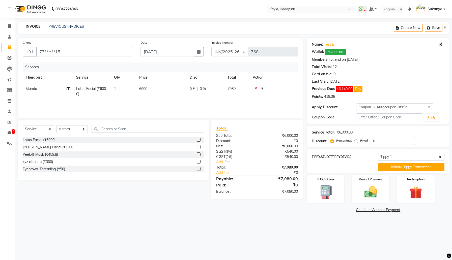
checkbox input "false"
click at [379, 190] on img at bounding box center [370, 191] width 21 height 15
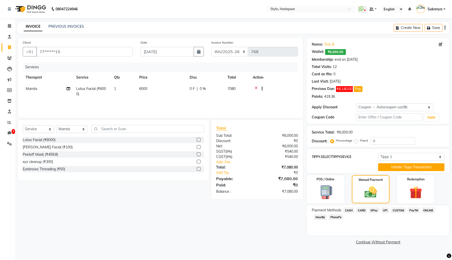
click at [386, 209] on span "UPI" at bounding box center [385, 210] width 8 height 6
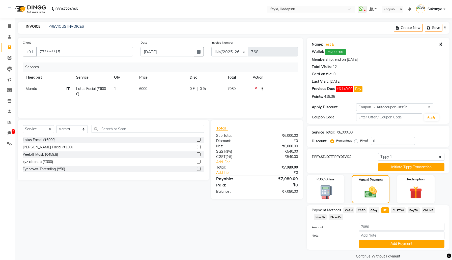
scroll to position [8, 0]
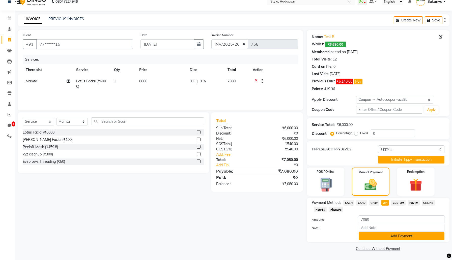
click at [380, 235] on button "Add Payment" at bounding box center [401, 236] width 86 height 8
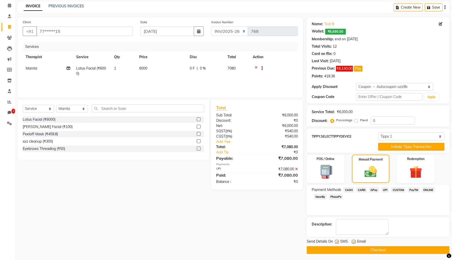
scroll to position [22, 0]
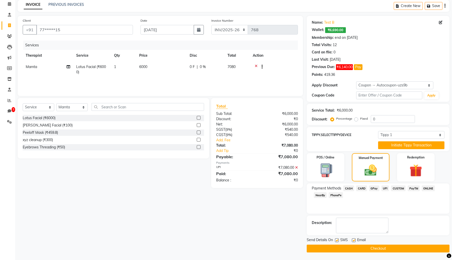
click at [337, 240] on label at bounding box center [337, 240] width 4 height 4
click at [337, 240] on input "checkbox" at bounding box center [336, 240] width 3 height 3
checkbox input "false"
click at [353, 239] on label at bounding box center [354, 240] width 4 height 4
click at [353, 239] on input "checkbox" at bounding box center [353, 240] width 3 height 3
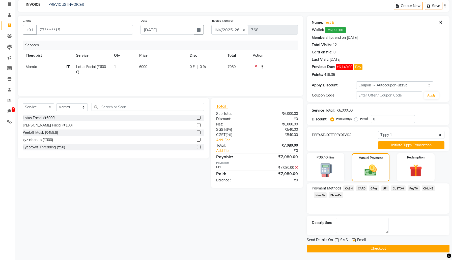
checkbox input "false"
click at [373, 240] on div "Send Details On SMS Email" at bounding box center [377, 240] width 143 height 6
click at [369, 248] on button "Checkout" at bounding box center [377, 249] width 143 height 8
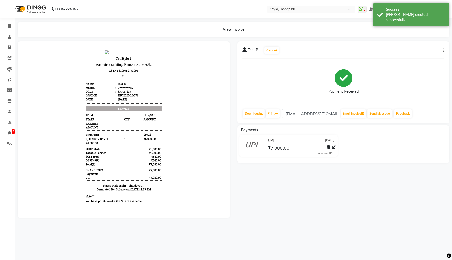
click at [442, 52] on button "button" at bounding box center [442, 50] width 3 height 5
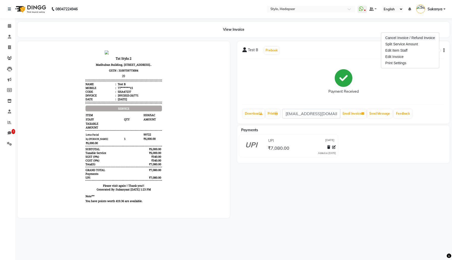
click at [398, 38] on div "Cancel Invoice / Refund Invoice" at bounding box center [410, 38] width 52 height 6
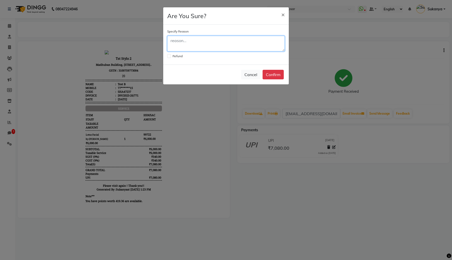
click at [234, 44] on textarea at bounding box center [225, 44] width 117 height 16
type textarea "test"
click at [275, 77] on button "Confirm" at bounding box center [272, 75] width 21 height 10
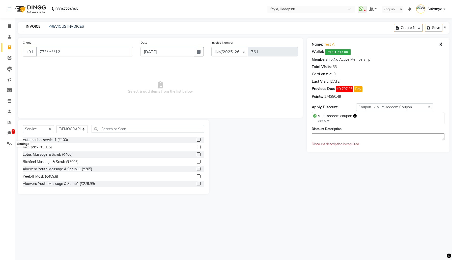
select select "157"
select select "service"
select select "267"
select select "2: Object"
click at [9, 143] on icon at bounding box center [9, 144] width 5 height 4
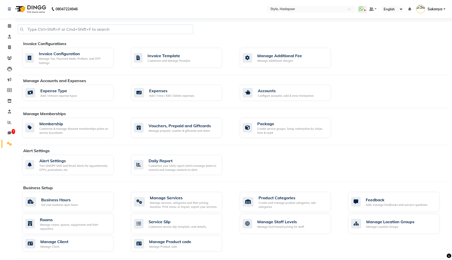
scroll to position [181, 0]
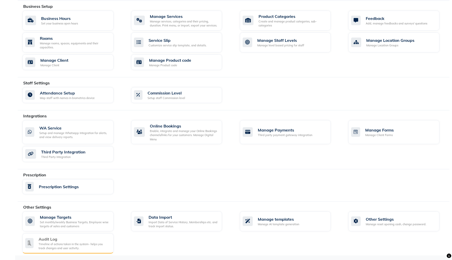
click at [52, 242] on div "Timeline of actions taken in the system- helps you track changes and user activ…" at bounding box center [74, 246] width 71 height 8
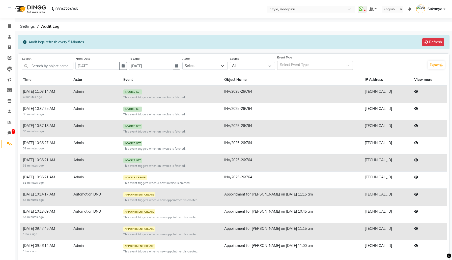
click at [334, 63] on input "text" at bounding box center [312, 65] width 65 height 5
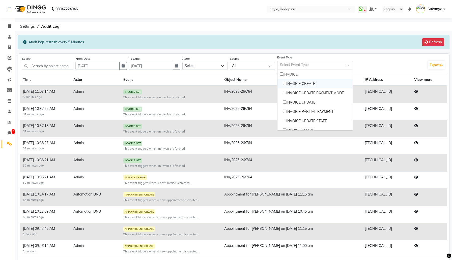
click at [391, 65] on div "Event Type Select Event Type INVOICE INVOICE CREATE INVOICE UPDATE PAYMENT MODE…" at bounding box center [351, 63] width 148 height 14
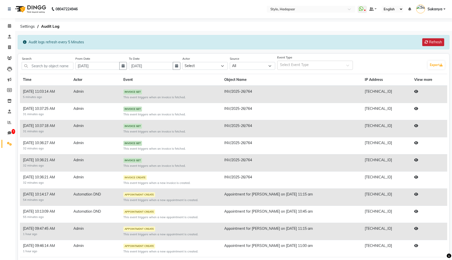
click at [431, 42] on button "Refresh" at bounding box center [433, 42] width 22 height 8
click at [429, 43] on button "Refresh" at bounding box center [433, 42] width 22 height 8
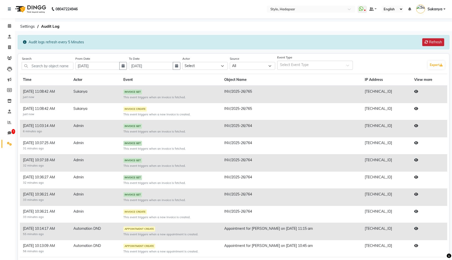
click at [429, 43] on button "Refresh" at bounding box center [433, 42] width 22 height 8
click at [415, 110] on icon at bounding box center [416, 109] width 4 height 4
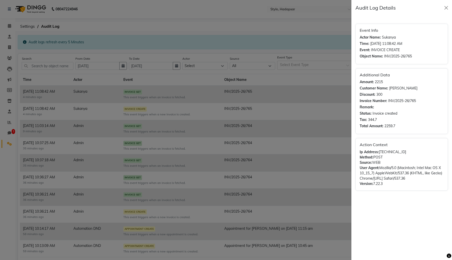
click at [374, 115] on span "Invoice created" at bounding box center [384, 113] width 25 height 5
click at [371, 119] on span "344.7" at bounding box center [372, 119] width 9 height 5
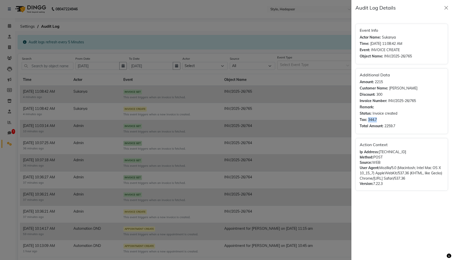
click at [371, 119] on span "344.7" at bounding box center [372, 119] width 9 height 5
click at [380, 82] on span "2215" at bounding box center [379, 81] width 8 height 5
click at [448, 8] on button "Close" at bounding box center [446, 8] width 8 height 8
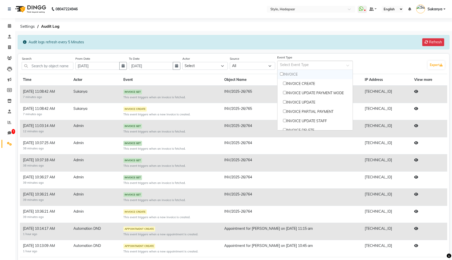
click at [340, 62] on div "Select Event Type" at bounding box center [310, 65] width 67 height 7
click at [367, 59] on label "Event Type" at bounding box center [351, 57] width 148 height 5
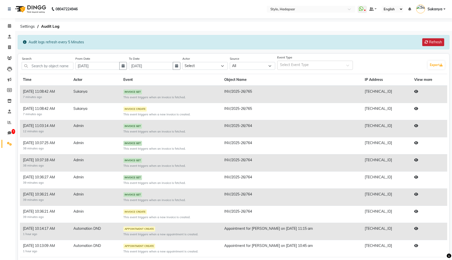
click at [440, 41] on button "Refresh" at bounding box center [433, 42] width 22 height 8
click at [430, 42] on button "Refresh" at bounding box center [433, 42] width 22 height 8
click at [437, 41] on button "Refresh" at bounding box center [433, 42] width 22 height 8
click at [438, 43] on button "Refresh" at bounding box center [433, 42] width 22 height 8
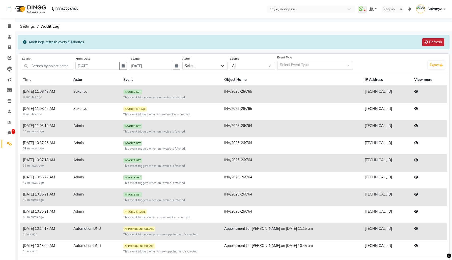
click at [438, 43] on button "Refresh" at bounding box center [433, 42] width 22 height 8
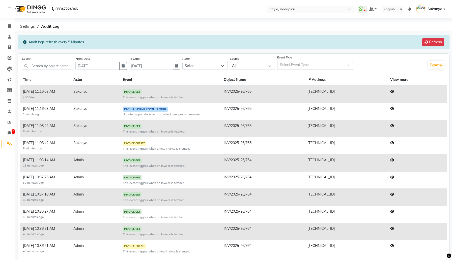
click at [392, 109] on icon at bounding box center [392, 109] width 4 height 4
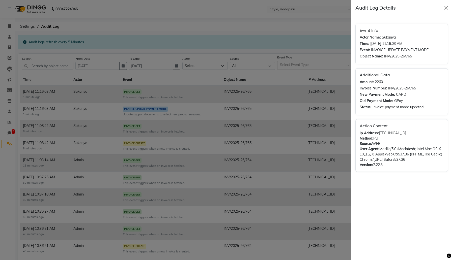
click at [400, 107] on span "Invoice payment mode updated" at bounding box center [397, 107] width 51 height 5
click at [379, 83] on span "2260" at bounding box center [379, 81] width 8 height 5
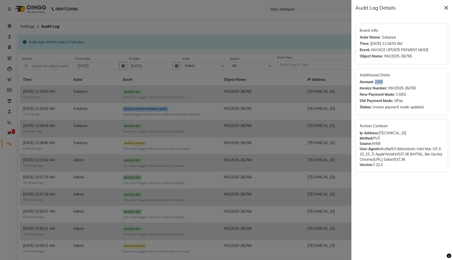
click at [448, 6] on button "Close" at bounding box center [446, 8] width 8 height 8
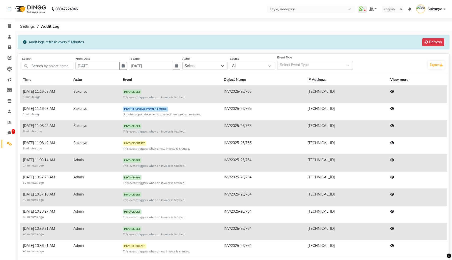
click at [393, 91] on icon at bounding box center [392, 92] width 4 height 4
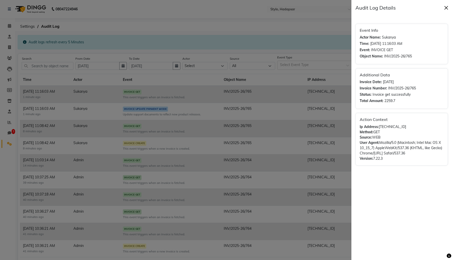
click at [447, 9] on button "Close" at bounding box center [446, 8] width 8 height 8
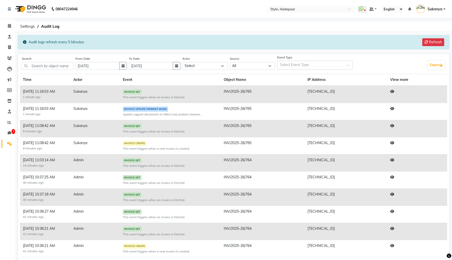
click at [393, 108] on icon at bounding box center [392, 109] width 4 height 4
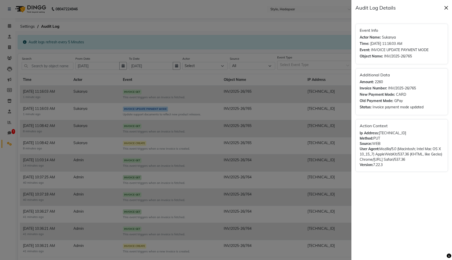
click at [446, 8] on button "Close" at bounding box center [446, 8] width 8 height 8
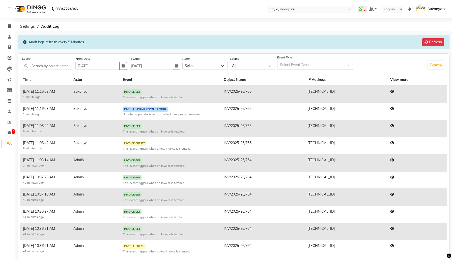
click at [391, 144] on icon at bounding box center [392, 143] width 4 height 4
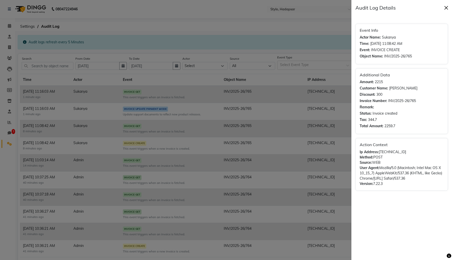
click at [446, 6] on button "Close" at bounding box center [446, 8] width 8 height 8
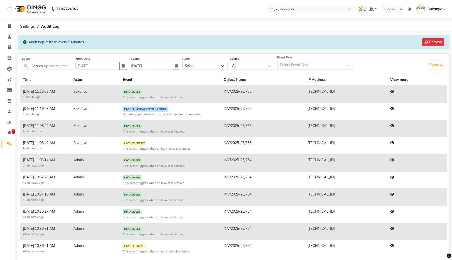
click at [391, 108] on icon at bounding box center [392, 109] width 4 height 4
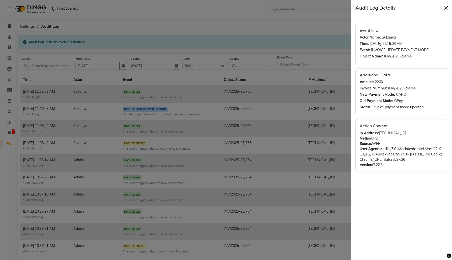
click at [446, 7] on button "Close" at bounding box center [446, 8] width 8 height 8
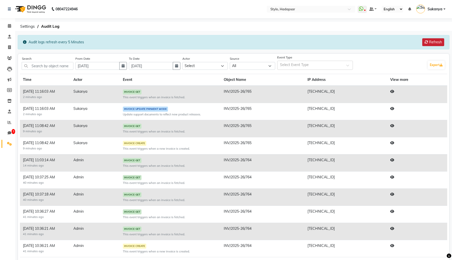
click at [433, 40] on button "Refresh" at bounding box center [433, 42] width 22 height 8
click at [329, 62] on div "Select Event Type" at bounding box center [310, 65] width 67 height 7
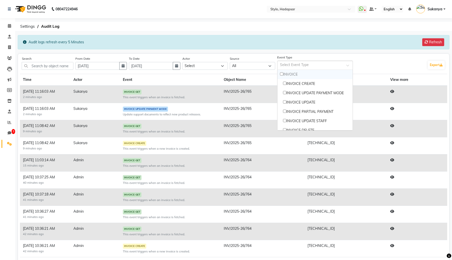
click at [377, 58] on label "Event Type" at bounding box center [351, 57] width 148 height 5
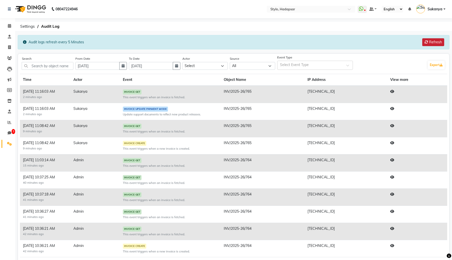
click at [426, 40] on button "Refresh" at bounding box center [433, 42] width 22 height 8
click at [427, 43] on icon at bounding box center [426, 42] width 4 height 4
click at [430, 41] on button "Refresh" at bounding box center [433, 42] width 22 height 8
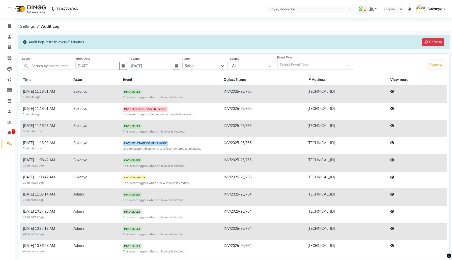
click at [392, 108] on icon at bounding box center [392, 109] width 4 height 4
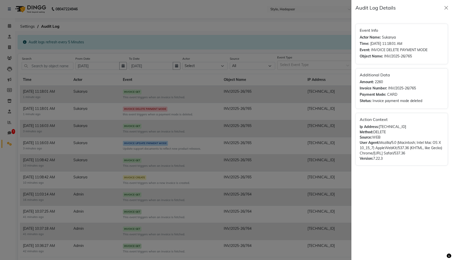
click at [391, 94] on span "CARD" at bounding box center [392, 94] width 10 height 5
click at [390, 102] on span "Invoice payment mode deleted" at bounding box center [397, 100] width 50 height 5
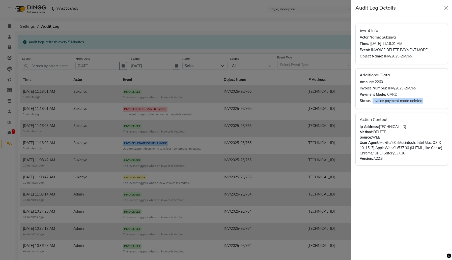
click at [381, 82] on span "2260" at bounding box center [379, 81] width 8 height 5
click at [397, 90] on span "INV/2025-26/765" at bounding box center [402, 88] width 28 height 5
click at [445, 9] on button "Close" at bounding box center [446, 8] width 8 height 8
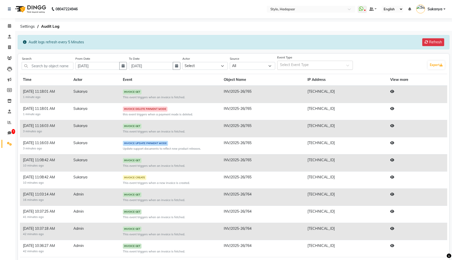
click at [313, 67] on input "text" at bounding box center [312, 65] width 65 height 5
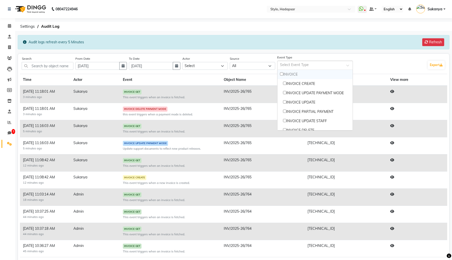
click at [329, 45] on div "Audit logs refresh every 5 Minutes Refresh" at bounding box center [233, 42] width 431 height 14
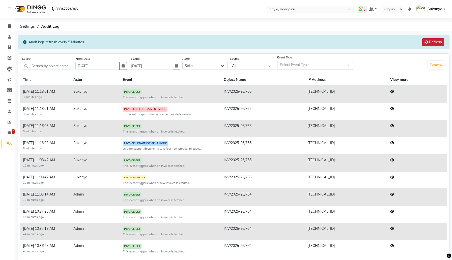
click at [434, 42] on button "Refresh" at bounding box center [433, 42] width 22 height 8
click at [327, 64] on input "text" at bounding box center [312, 65] width 65 height 5
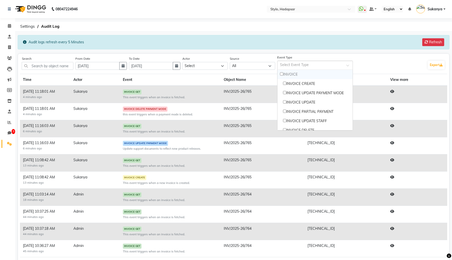
click at [326, 50] on main "Audit logs refresh every 5 Minutes Refresh Search From Date Sep 01, 2025 To Dat…" at bounding box center [233, 161] width 437 height 252
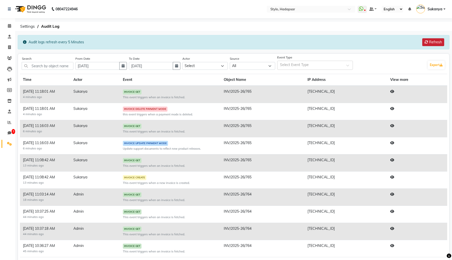
click at [433, 43] on button "Refresh" at bounding box center [433, 42] width 22 height 8
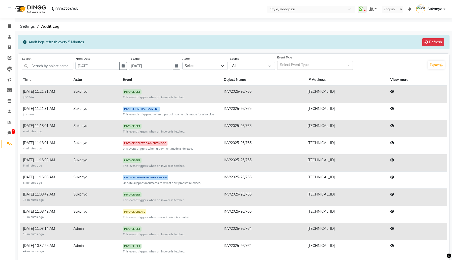
click at [393, 108] on icon at bounding box center [392, 109] width 4 height 4
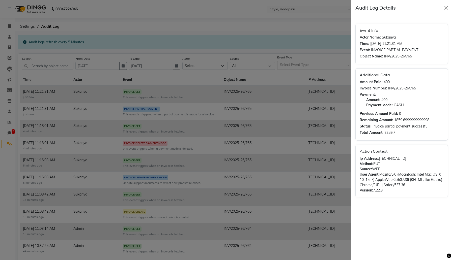
click at [386, 82] on span "400" at bounding box center [386, 81] width 6 height 5
click at [393, 89] on span "INV/2025-26/765" at bounding box center [402, 88] width 28 height 5
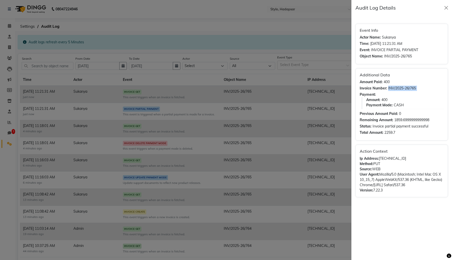
click at [384, 100] on span "400" at bounding box center [384, 99] width 6 height 5
click at [395, 105] on span "CASH" at bounding box center [398, 105] width 10 height 5
drag, startPoint x: 360, startPoint y: 114, endPoint x: 408, endPoint y: 113, distance: 47.9
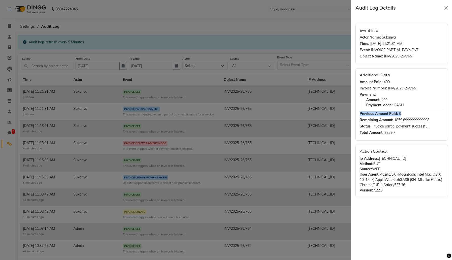
click at [408, 113] on div "Previous Amount Paid: 0" at bounding box center [401, 113] width 84 height 5
drag, startPoint x: 394, startPoint y: 120, endPoint x: 433, endPoint y: 120, distance: 38.6
click at [433, 120] on div "Remaining Amount: 1859.6999999999998" at bounding box center [401, 119] width 84 height 5
click at [377, 126] on span "Invoice partial payment successful" at bounding box center [400, 126] width 56 height 5
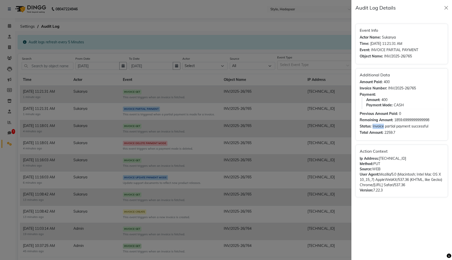
click at [377, 126] on span "Invoice partial payment successful" at bounding box center [400, 126] width 56 height 5
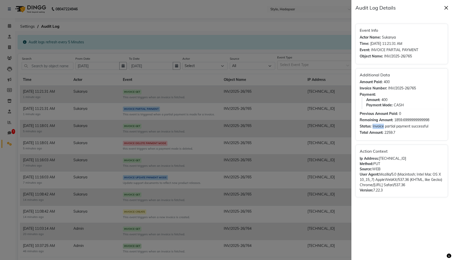
click at [447, 6] on button "Close" at bounding box center [446, 8] width 8 height 8
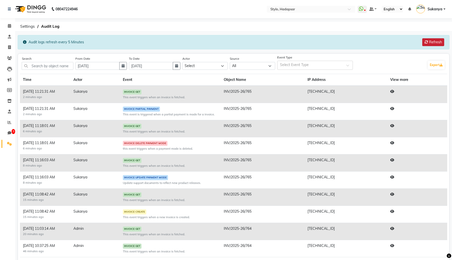
click at [434, 42] on button "Refresh" at bounding box center [433, 42] width 22 height 8
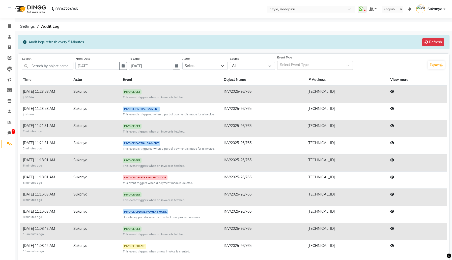
click at [392, 109] on icon at bounding box center [392, 109] width 4 height 4
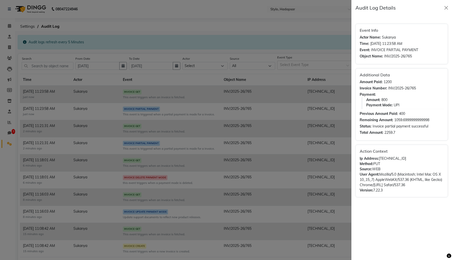
drag, startPoint x: 360, startPoint y: 113, endPoint x: 409, endPoint y: 114, distance: 48.9
click at [409, 114] on div "Previous Amount Paid: 400" at bounding box center [401, 113] width 84 height 5
click at [373, 100] on strong "Amount:" at bounding box center [373, 99] width 14 height 5
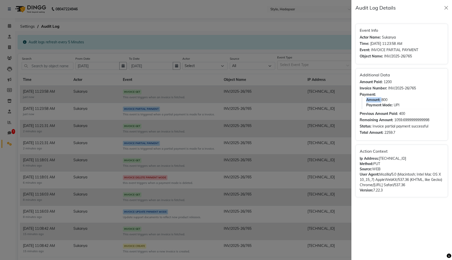
click at [384, 107] on strong "Payment Mode:" at bounding box center [379, 105] width 26 height 5
click at [385, 120] on strong "Remaining Amount:" at bounding box center [376, 119] width 34 height 5
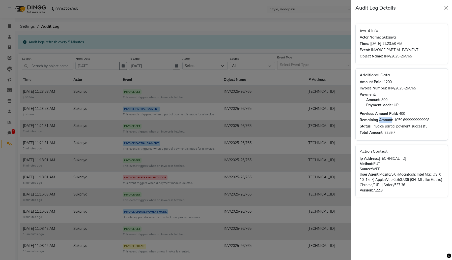
click at [385, 120] on strong "Remaining Amount:" at bounding box center [376, 119] width 34 height 5
click at [385, 130] on div "Status: Invoice partial payment successful" at bounding box center [401, 127] width 84 height 6
click at [446, 7] on button "Close" at bounding box center [446, 8] width 8 height 8
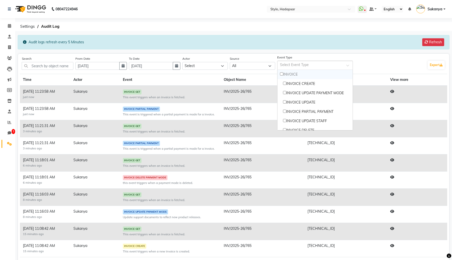
click at [312, 67] on input "text" at bounding box center [312, 65] width 65 height 5
click at [376, 63] on div "Event Type Select Event Type INVOICE INVOICE CREATE INVOICE UPDATE PAYMENT MODE…" at bounding box center [351, 63] width 148 height 14
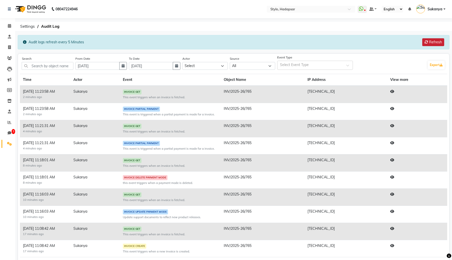
click at [439, 43] on button "Refresh" at bounding box center [433, 42] width 22 height 8
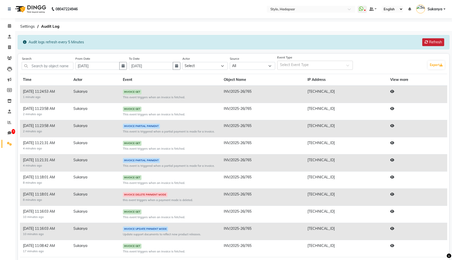
click at [431, 44] on button "Refresh" at bounding box center [433, 42] width 22 height 8
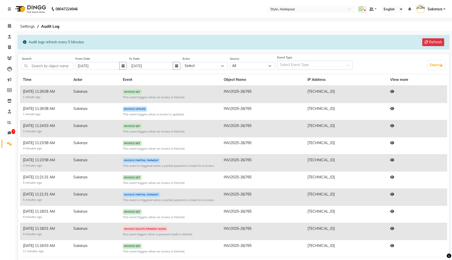
click at [391, 108] on icon at bounding box center [392, 109] width 4 height 4
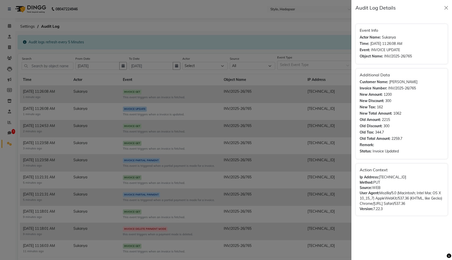
click at [371, 96] on strong "New Amount:" at bounding box center [370, 94] width 23 height 5
click at [375, 101] on strong "New Discount:" at bounding box center [371, 100] width 24 height 5
click at [372, 107] on strong "New Tax:" at bounding box center [367, 107] width 16 height 5
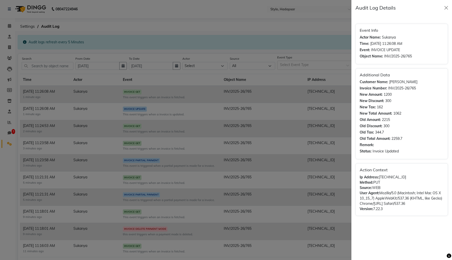
click at [372, 107] on strong "New Tax:" at bounding box center [367, 107] width 16 height 5
click at [373, 113] on strong "New Total Amount:" at bounding box center [375, 113] width 33 height 5
click at [445, 6] on button "Close" at bounding box center [446, 8] width 8 height 8
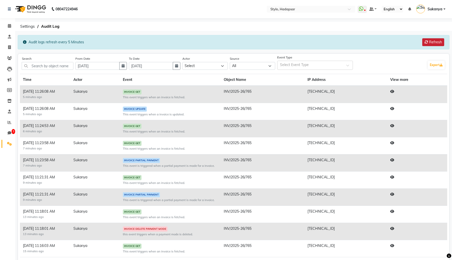
click at [429, 41] on button "Refresh" at bounding box center [433, 42] width 22 height 8
click at [436, 41] on button "Refresh" at bounding box center [433, 42] width 22 height 8
click at [336, 65] on input "text" at bounding box center [312, 65] width 65 height 5
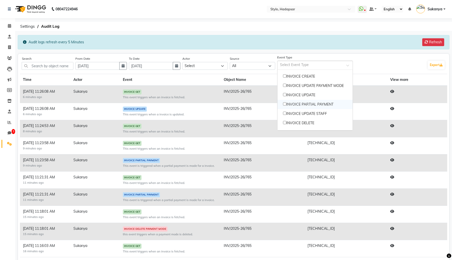
scroll to position [14, 0]
click at [370, 63] on div "Event Type Select Event Type INVOICE INVOICE CREATE INVOICE UPDATE PAYMENT MODE…" at bounding box center [351, 63] width 148 height 14
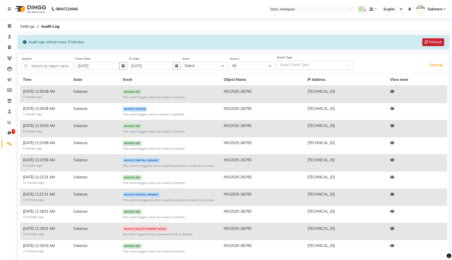
click at [434, 43] on button "Refresh" at bounding box center [433, 42] width 22 height 8
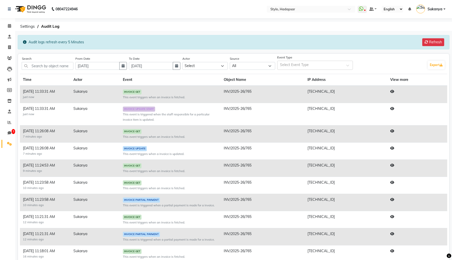
click at [392, 109] on icon at bounding box center [392, 109] width 4 height 4
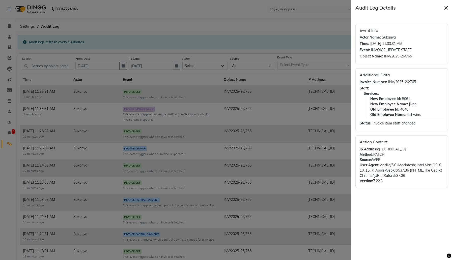
click at [444, 6] on button "Close" at bounding box center [446, 8] width 8 height 8
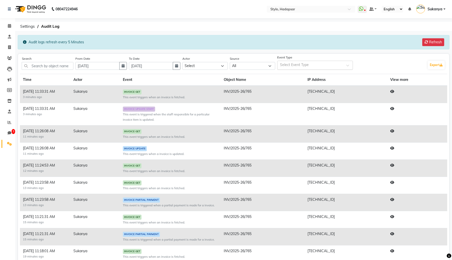
click at [348, 67] on span at bounding box center [349, 66] width 6 height 5
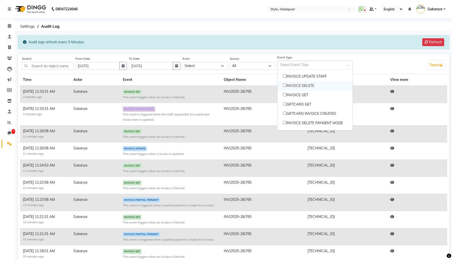
scroll to position [46, 0]
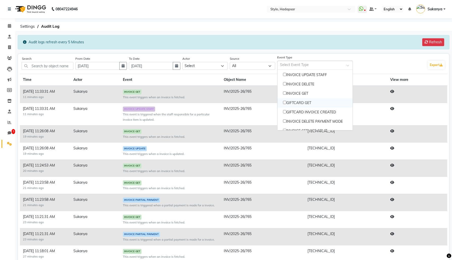
click at [387, 60] on div "Event Type Select Event Type INVOICE INVOICE CREATE INVOICE UPDATE PAYMENT MODE…" at bounding box center [351, 63] width 148 height 14
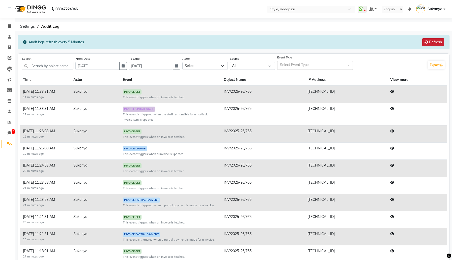
click at [430, 42] on button "Refresh" at bounding box center [433, 42] width 22 height 8
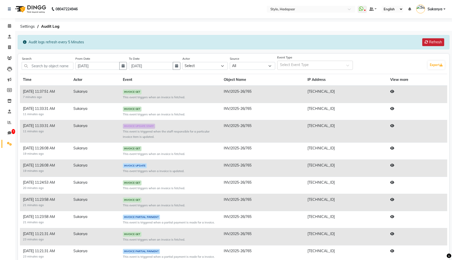
click at [430, 42] on button "Refresh" at bounding box center [433, 42] width 22 height 8
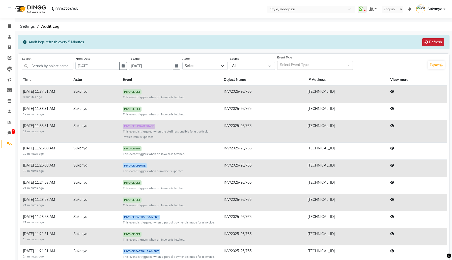
click at [430, 42] on button "Refresh" at bounding box center [433, 42] width 22 height 8
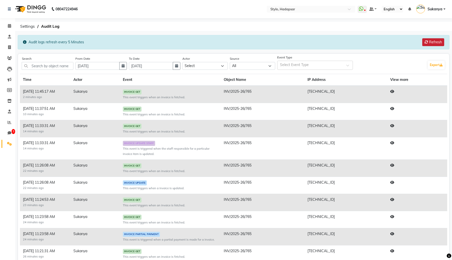
click at [430, 42] on button "Refresh" at bounding box center [433, 42] width 22 height 8
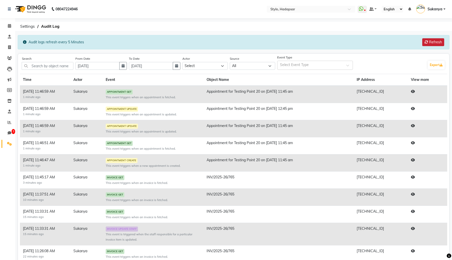
click at [430, 40] on button "Refresh" at bounding box center [433, 42] width 22 height 8
click at [435, 43] on button "Refresh" at bounding box center [433, 42] width 22 height 8
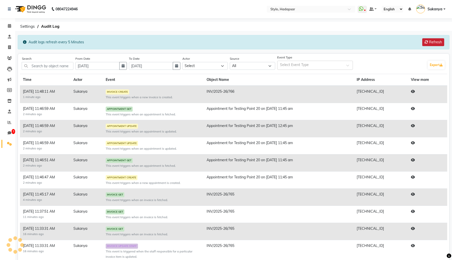
click at [435, 43] on button "Refresh" at bounding box center [433, 42] width 22 height 8
click at [415, 92] on icon at bounding box center [413, 92] width 4 height 4
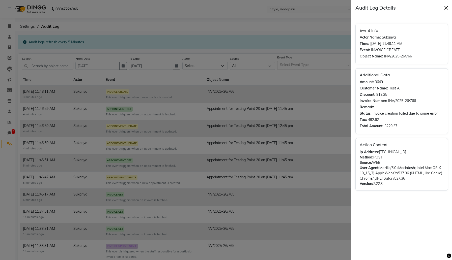
click at [447, 6] on button "Close" at bounding box center [446, 8] width 8 height 8
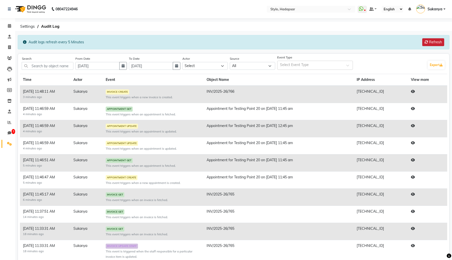
click at [433, 42] on button "Refresh" at bounding box center [433, 42] width 22 height 8
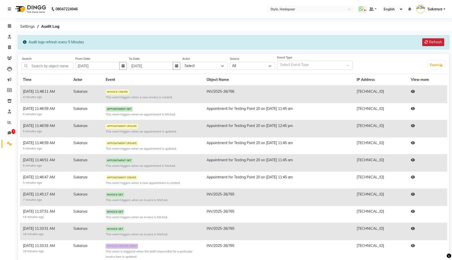
click at [433, 42] on button "Refresh" at bounding box center [433, 42] width 22 height 8
click at [425, 42] on icon at bounding box center [426, 42] width 4 height 4
click at [445, 40] on div "Audit logs refresh every 5 Minutes Refresh" at bounding box center [233, 42] width 431 height 14
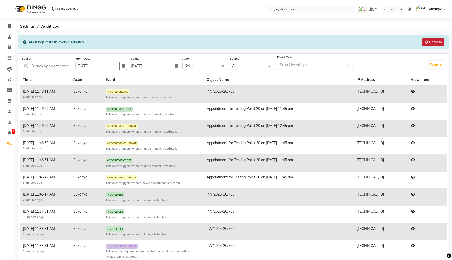
click at [434, 42] on button "Refresh" at bounding box center [433, 42] width 22 height 8
click at [431, 42] on button "Refresh" at bounding box center [433, 42] width 22 height 8
